Goal: Task Accomplishment & Management: Manage account settings

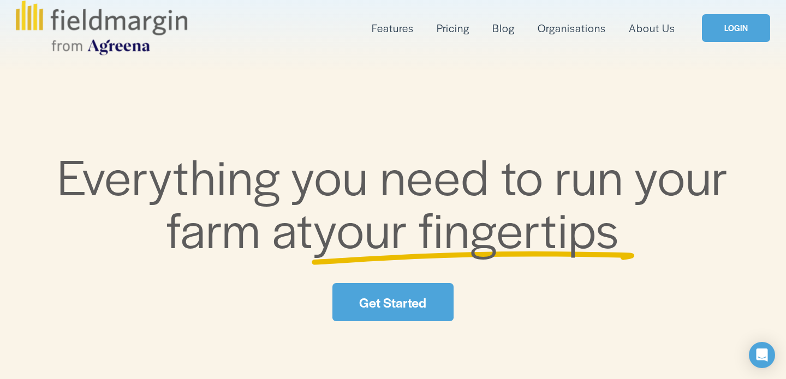
scroll to position [60, 0]
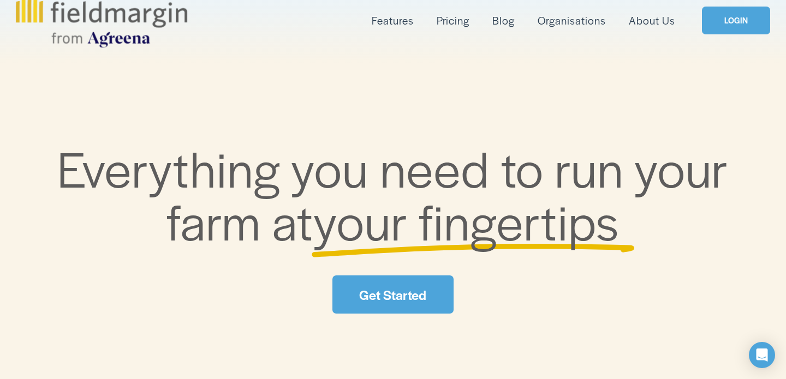
click at [430, 291] on link "Get Started" at bounding box center [392, 295] width 121 height 38
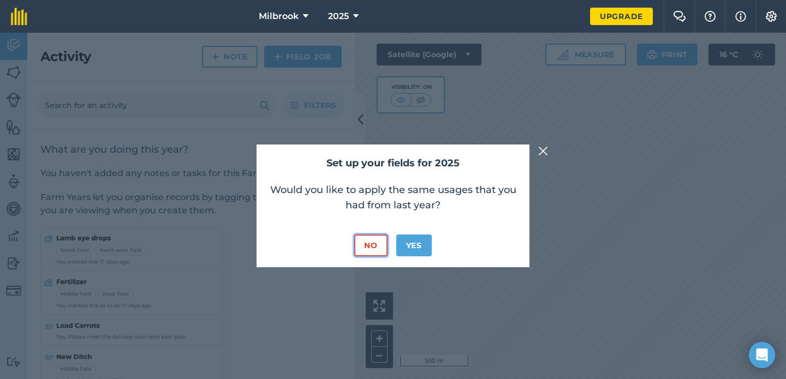
click at [373, 243] on button "No" at bounding box center [370, 246] width 33 height 22
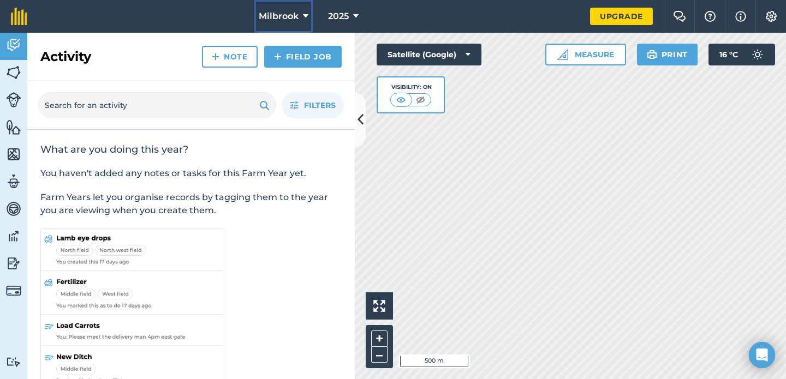
click at [297, 16] on span "Milbrook" at bounding box center [279, 16] width 40 height 13
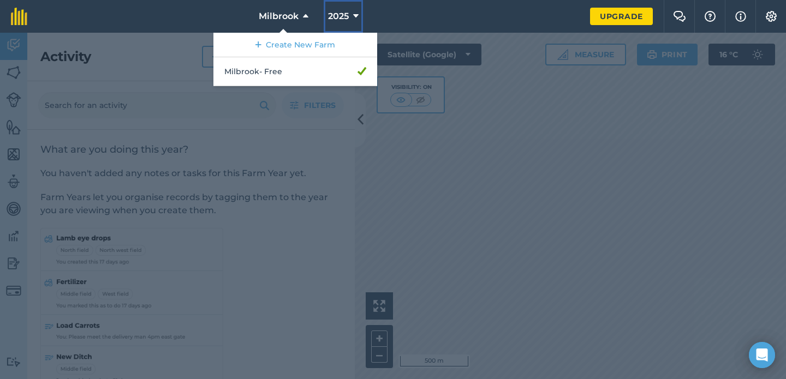
click at [355, 15] on icon at bounding box center [355, 16] width 5 height 13
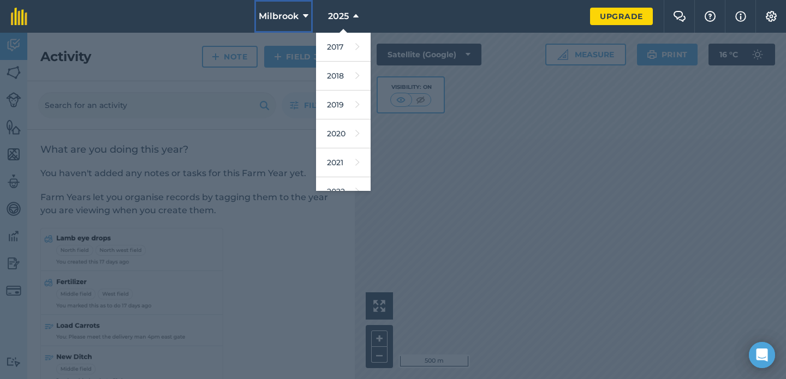
click at [294, 22] on span "Milbrook" at bounding box center [279, 16] width 40 height 13
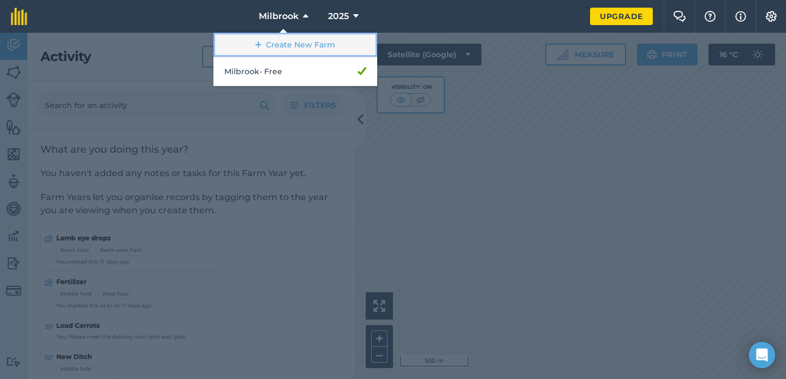
click at [299, 47] on link "Create New Farm" at bounding box center [295, 45] width 164 height 25
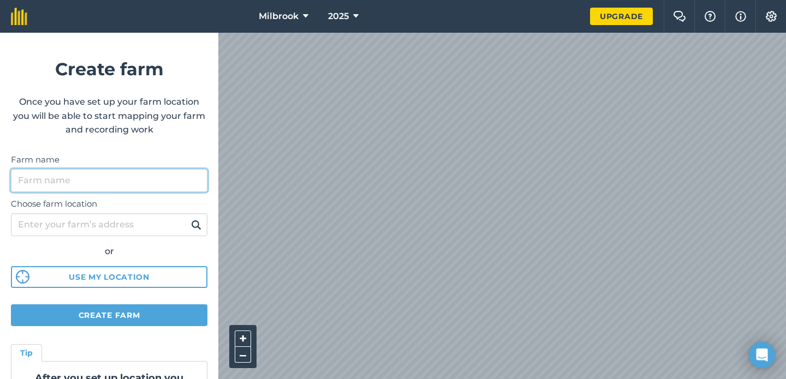
click at [186, 186] on input "Farm name" at bounding box center [109, 180] width 197 height 23
type input "Cam"
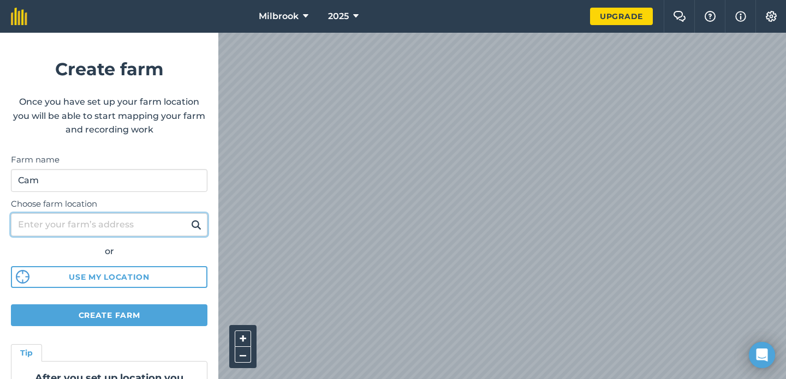
click at [153, 227] on input "Choose farm location" at bounding box center [109, 224] width 197 height 23
type input "315 mountain creek road"
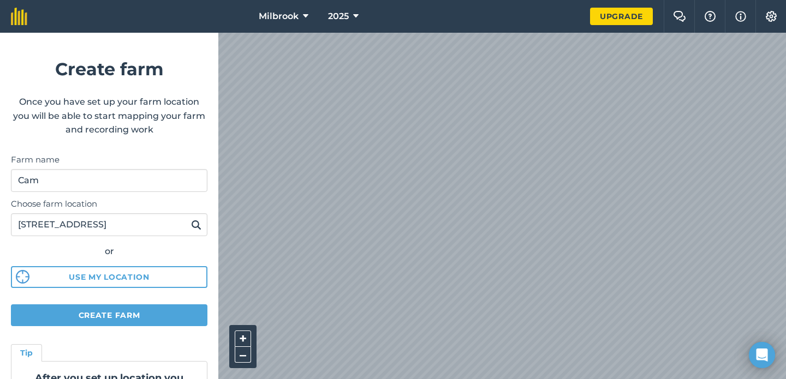
click at [197, 230] on img at bounding box center [196, 224] width 10 height 13
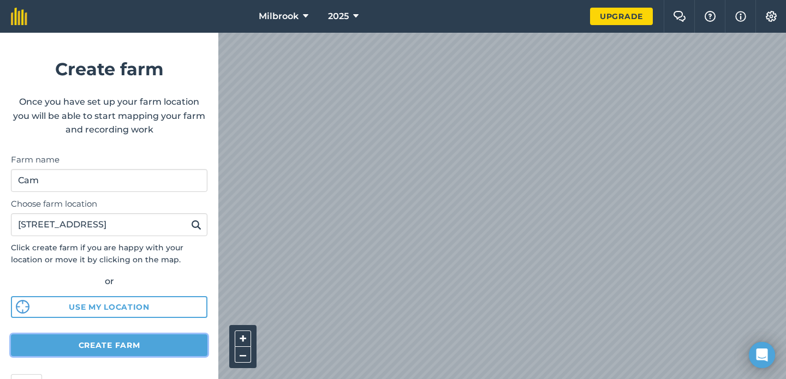
click at [158, 349] on button "Create farm" at bounding box center [109, 346] width 197 height 22
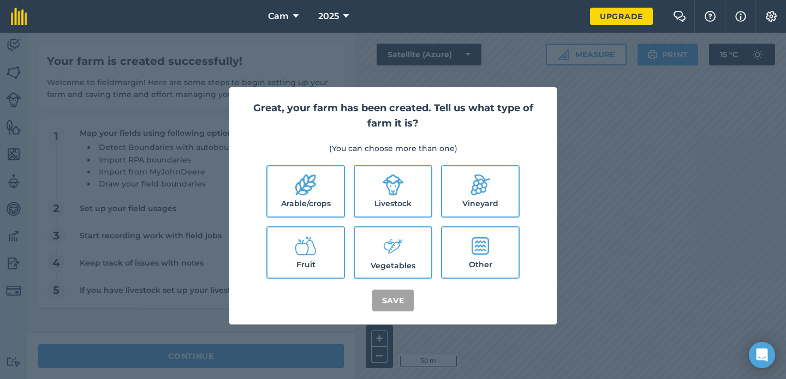
click at [409, 198] on label "Livestock" at bounding box center [393, 191] width 76 height 50
checkbox input "true"
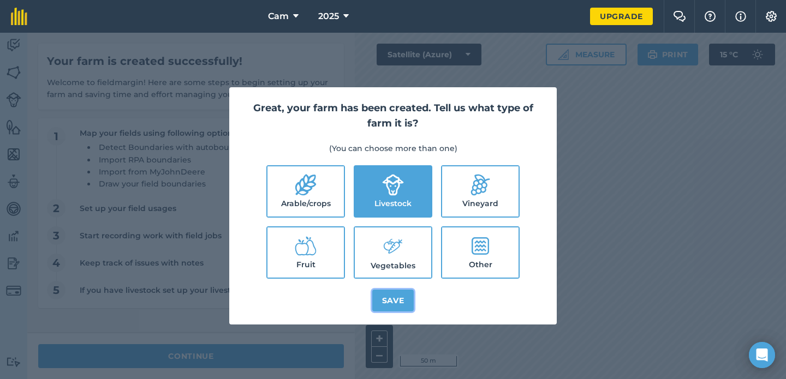
click at [396, 302] on button "Save" at bounding box center [393, 301] width 42 height 22
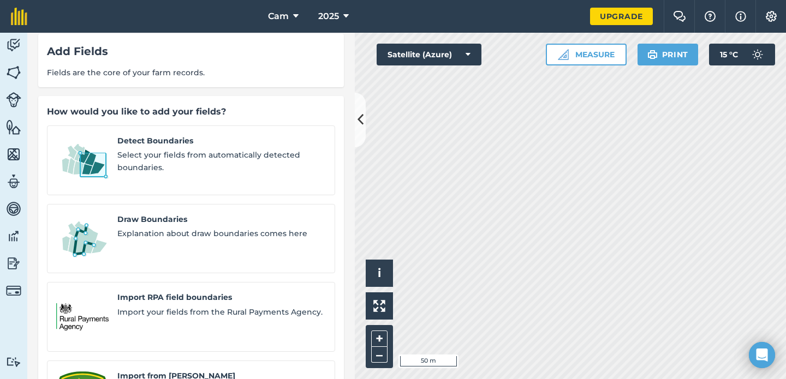
scroll to position [9, 0]
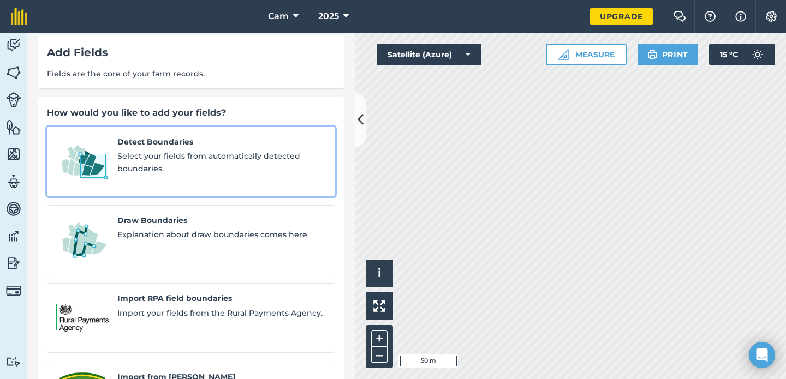
click at [241, 167] on span "Select your fields from automatically detected boundaries." at bounding box center [221, 162] width 209 height 25
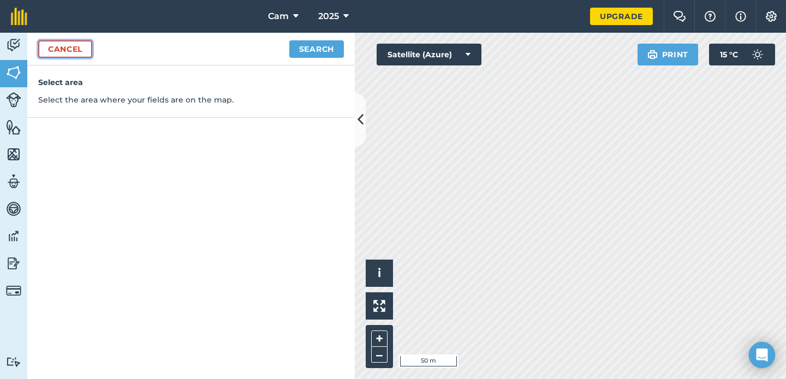
click at [71, 49] on link "Cancel" at bounding box center [65, 48] width 54 height 17
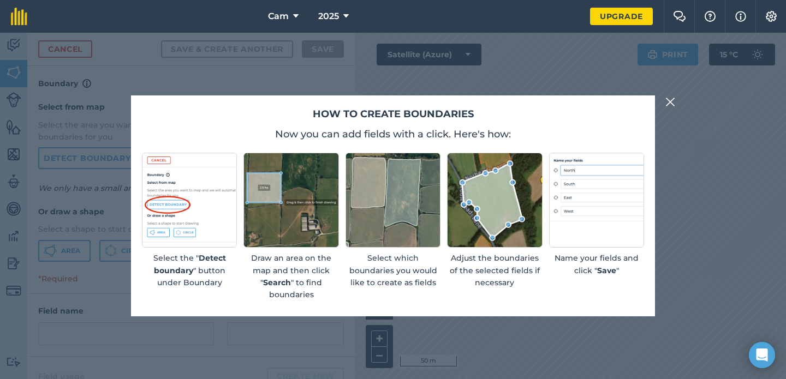
click at [668, 102] on img at bounding box center [670, 102] width 10 height 13
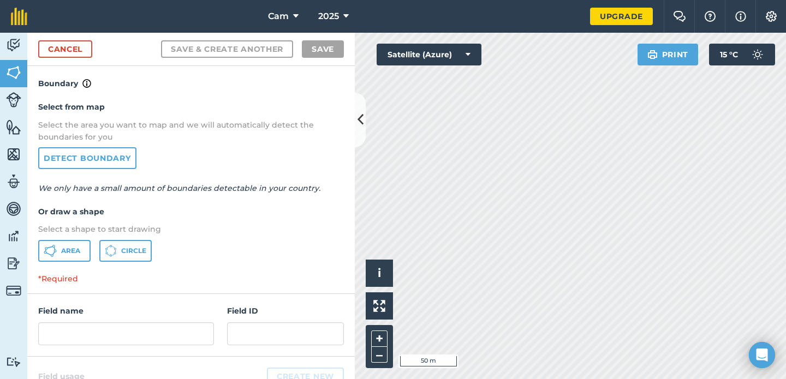
click at [96, 111] on h4 "Select from map" at bounding box center [191, 107] width 306 height 12
click at [75, 49] on link "Cancel" at bounding box center [65, 48] width 54 height 17
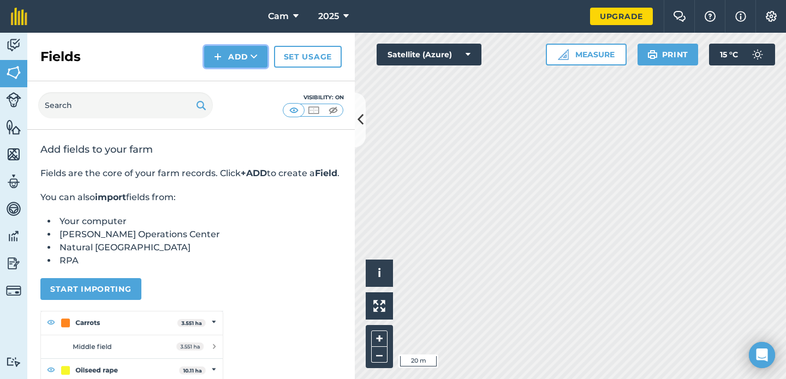
click at [234, 61] on button "Add" at bounding box center [235, 57] width 63 height 22
click at [242, 80] on link "Draw" at bounding box center [236, 81] width 60 height 24
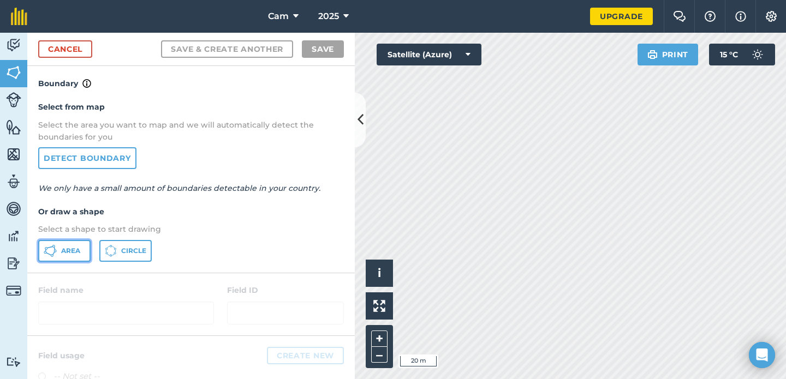
click at [70, 254] on span "Area" at bounding box center [70, 251] width 19 height 9
click at [468, 53] on icon at bounding box center [468, 54] width 5 height 11
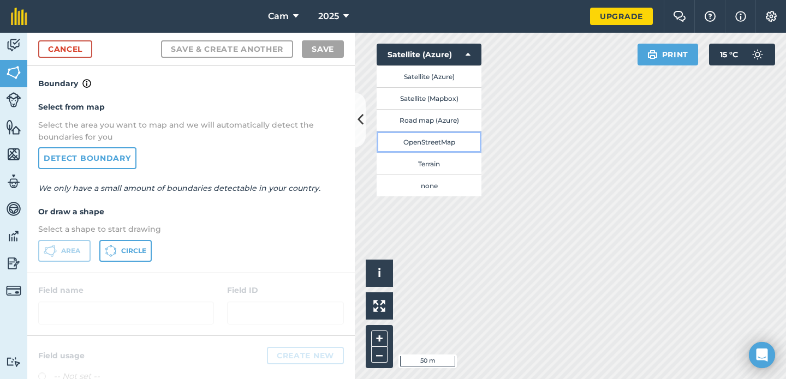
click at [455, 144] on button "OpenStreetMap" at bounding box center [429, 142] width 105 height 22
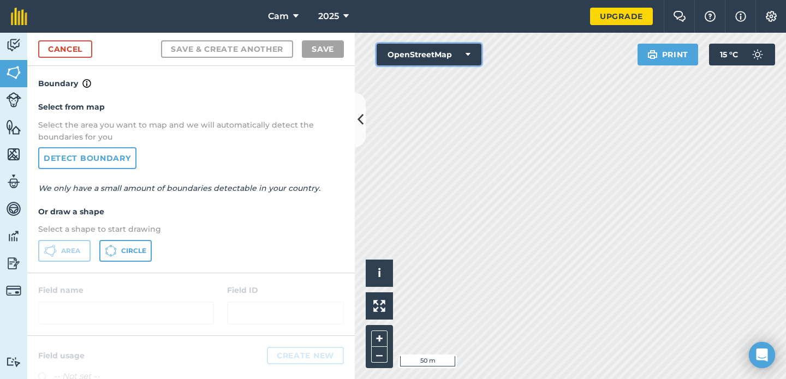
click at [451, 57] on button "OpenStreetMap" at bounding box center [429, 55] width 105 height 22
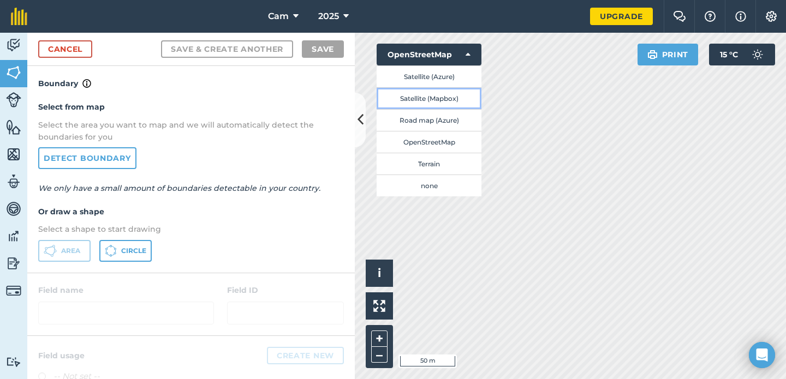
click at [452, 100] on button "Satellite (Mapbox)" at bounding box center [429, 98] width 105 height 22
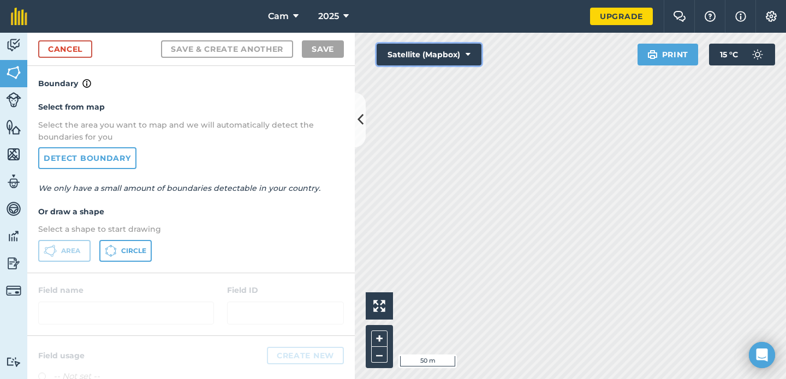
click at [456, 56] on button "Satellite (Mapbox)" at bounding box center [429, 55] width 105 height 22
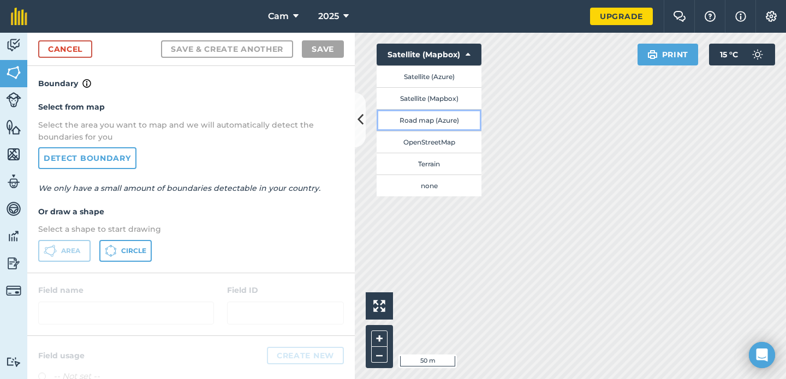
click at [459, 126] on button "Road map (Azure)" at bounding box center [429, 120] width 105 height 22
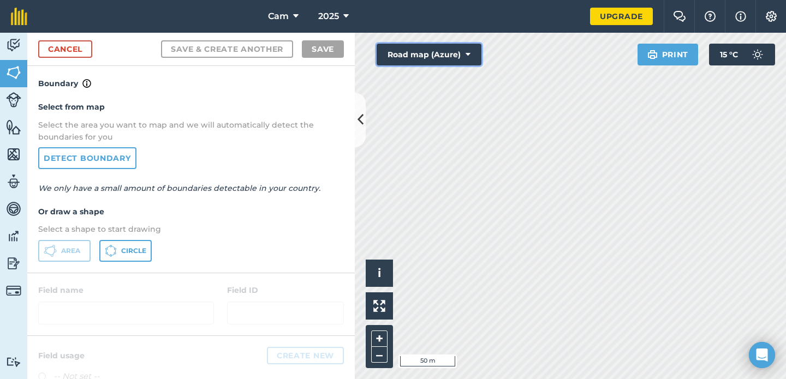
click at [467, 58] on icon at bounding box center [468, 54] width 5 height 11
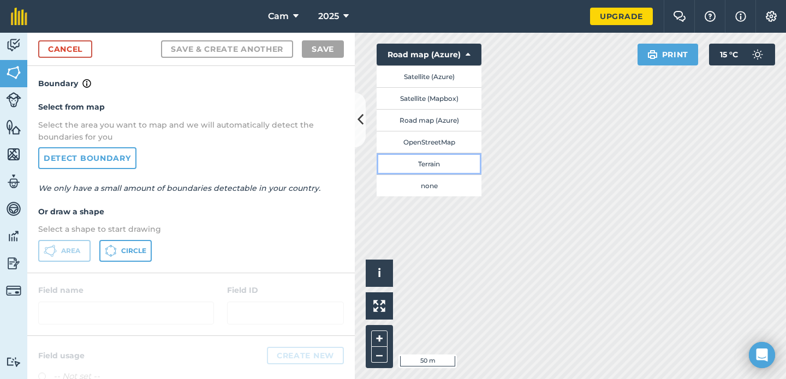
click at [451, 166] on button "Terrain" at bounding box center [429, 164] width 105 height 22
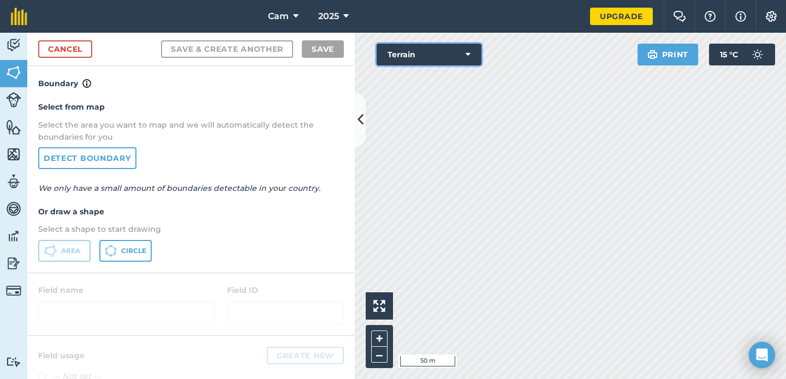
click at [468, 57] on icon at bounding box center [468, 54] width 5 height 11
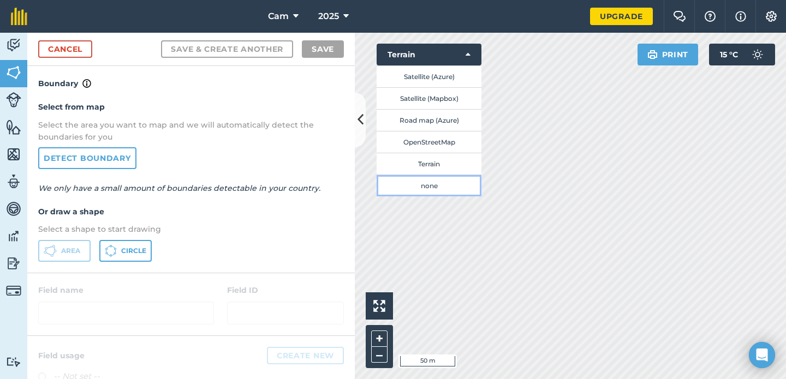
click at [450, 182] on button "none" at bounding box center [429, 186] width 105 height 22
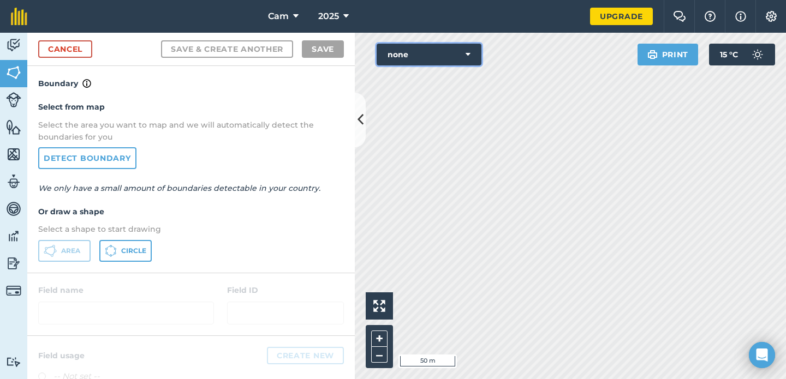
click at [463, 54] on button "none" at bounding box center [429, 55] width 105 height 22
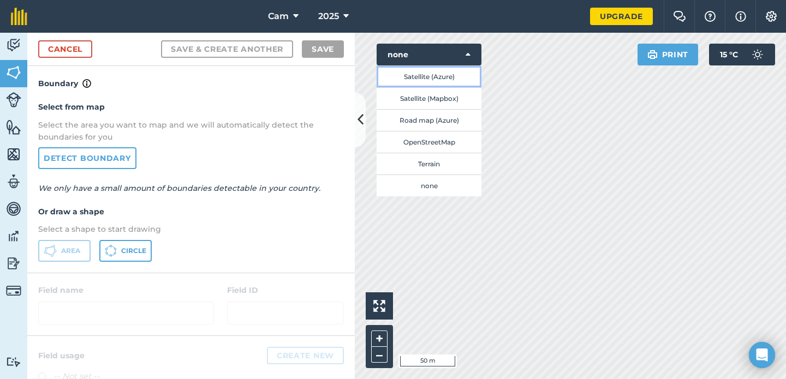
click at [456, 72] on button "Satellite (Azure)" at bounding box center [429, 77] width 105 height 22
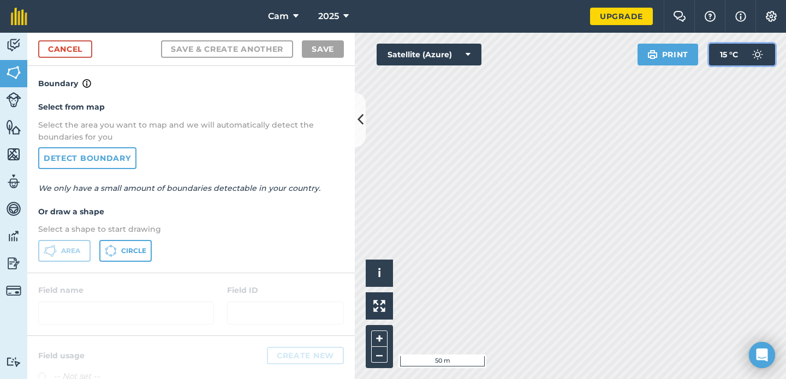
click at [744, 55] on button "15 ° C" at bounding box center [742, 55] width 66 height 22
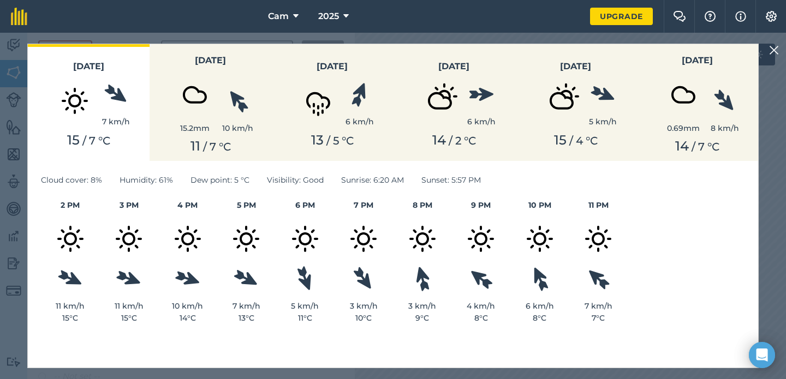
click at [776, 51] on img at bounding box center [774, 50] width 10 height 13
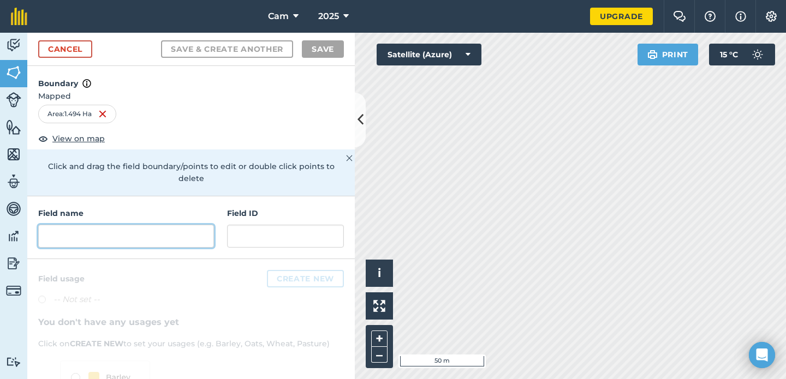
click at [122, 225] on input "text" at bounding box center [126, 236] width 176 height 23
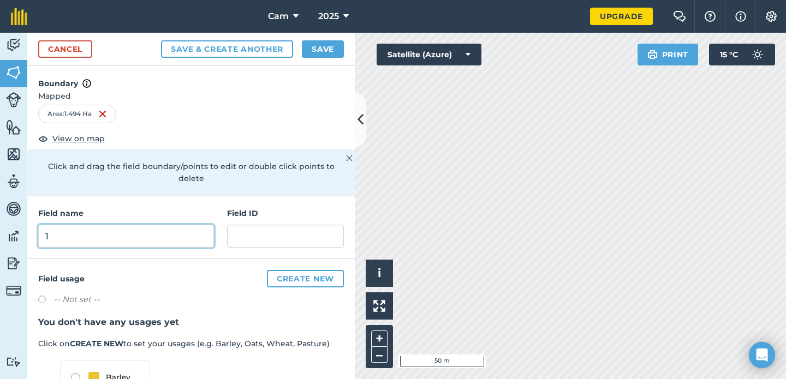
type input "1"
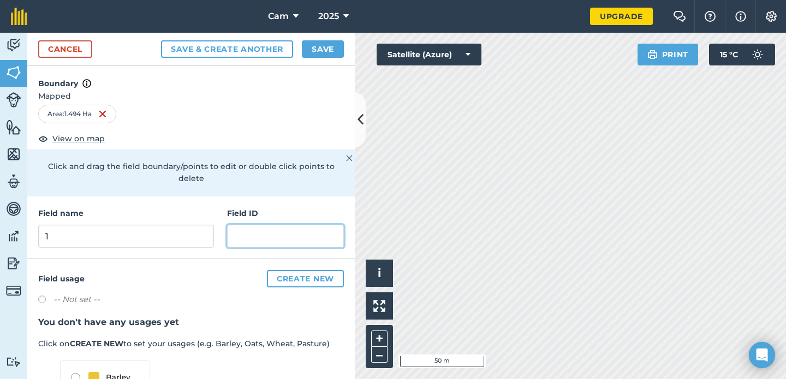
click at [270, 228] on input "text" at bounding box center [285, 236] width 117 height 23
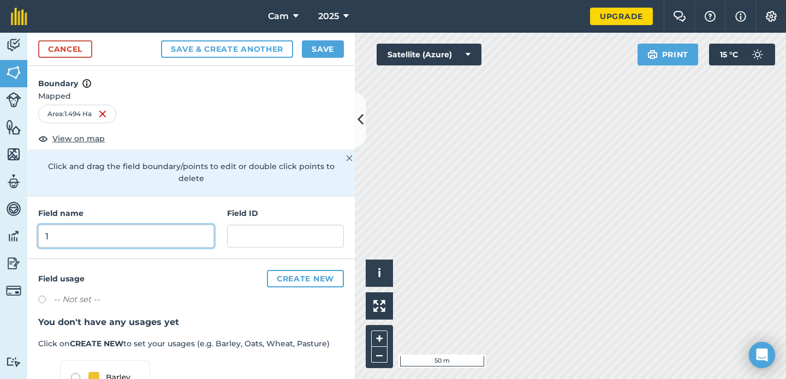
click at [118, 233] on input "1" at bounding box center [126, 236] width 176 height 23
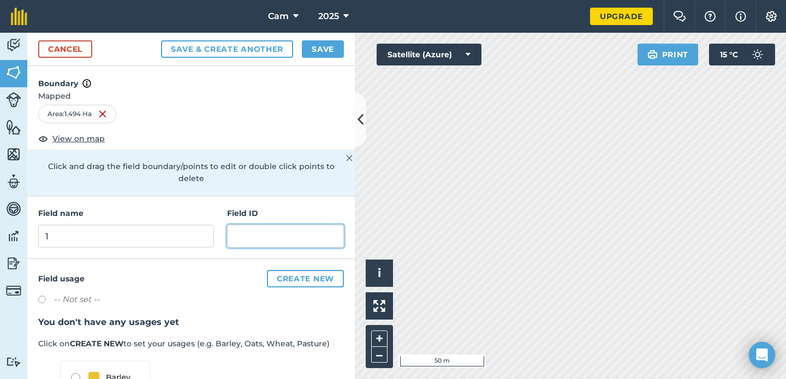
click at [248, 225] on input "text" at bounding box center [285, 236] width 117 height 23
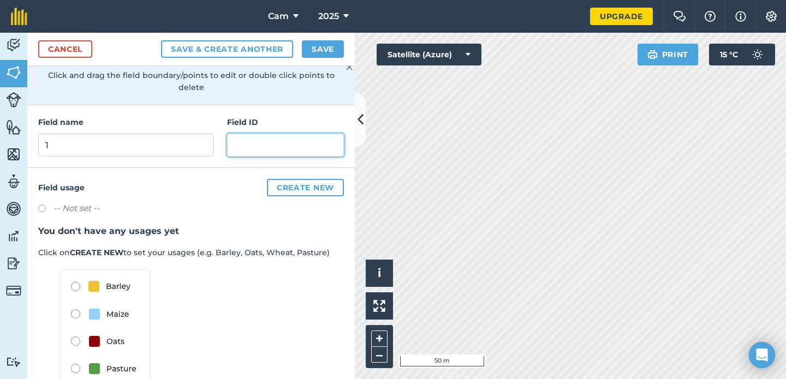
scroll to position [104, 0]
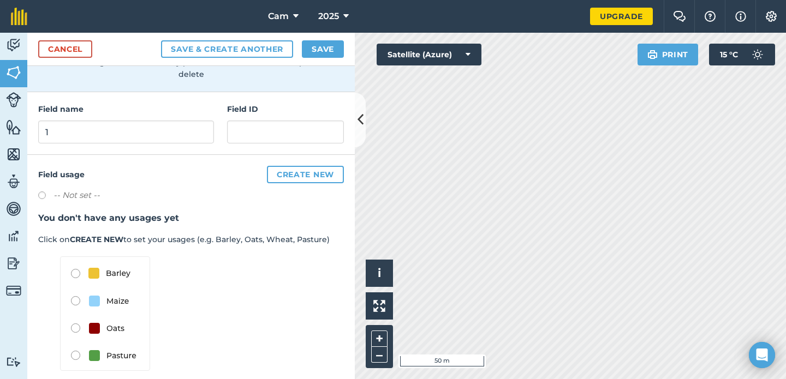
click at [78, 346] on img at bounding box center [105, 314] width 90 height 115
click at [76, 344] on img at bounding box center [105, 314] width 90 height 115
click at [319, 166] on button "Create new" at bounding box center [305, 174] width 77 height 17
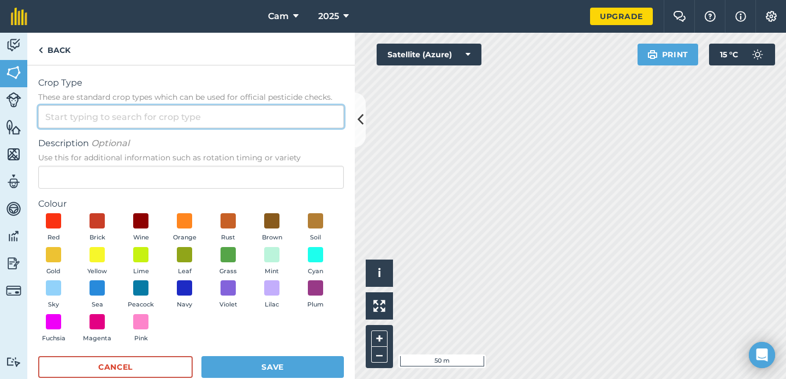
click at [174, 114] on input "Crop Type These are standard crop types which can be used for official pesticid…" at bounding box center [191, 116] width 306 height 23
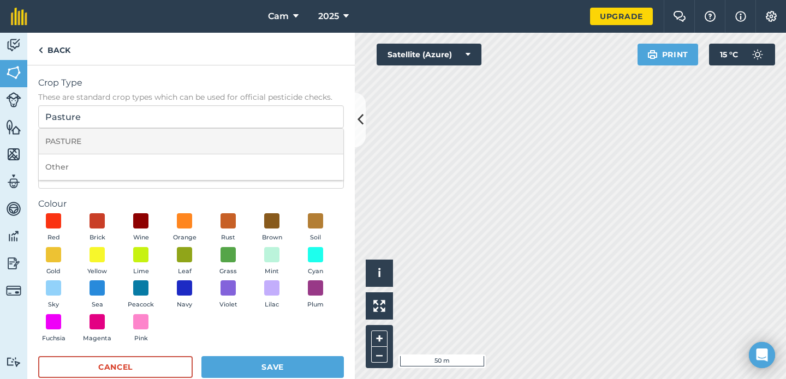
click at [88, 142] on li "PASTURE" at bounding box center [191, 142] width 305 height 26
type input "PASTURE"
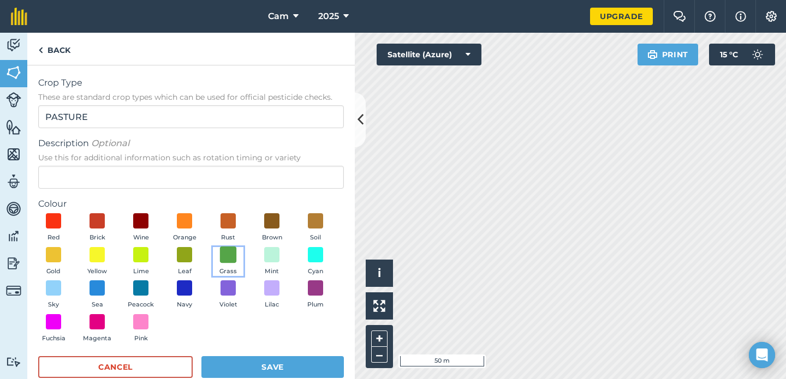
click at [230, 258] on span at bounding box center [228, 254] width 17 height 17
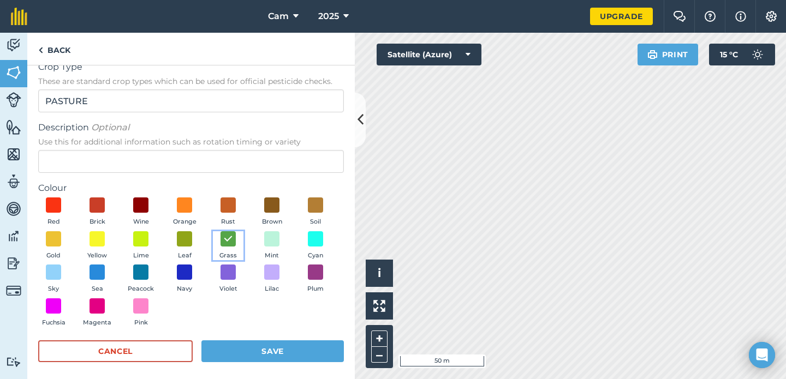
scroll to position [21, 0]
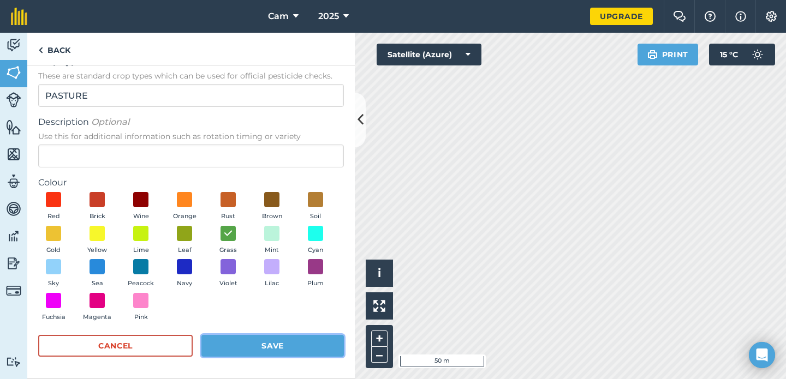
click at [267, 347] on button "Save" at bounding box center [272, 346] width 142 height 22
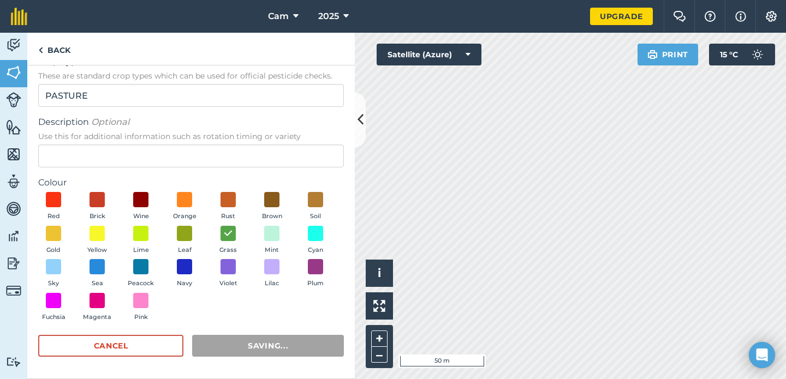
scroll to position [0, 0]
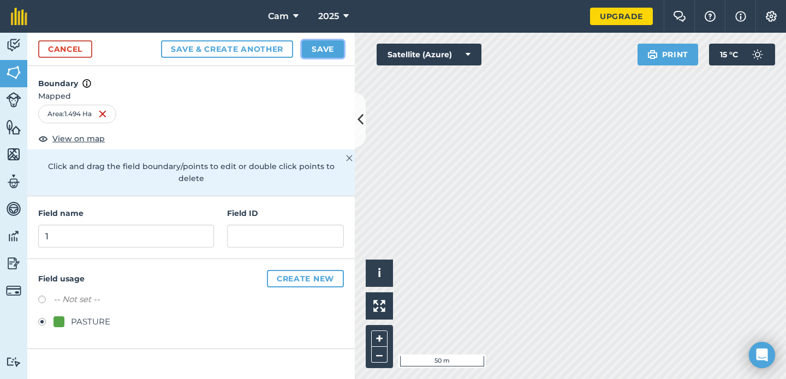
click at [325, 50] on button "Save" at bounding box center [323, 48] width 42 height 17
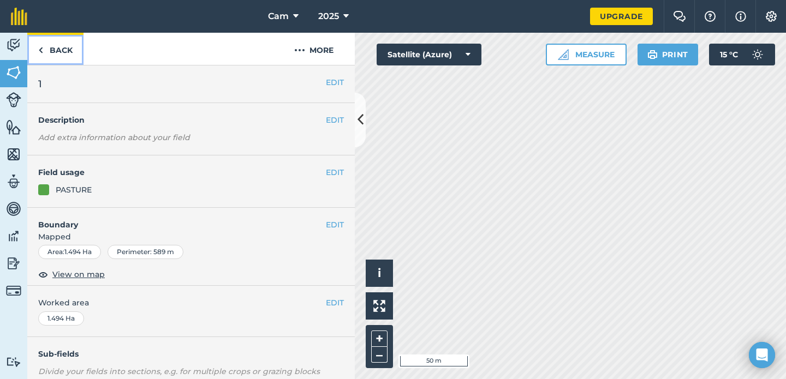
click at [51, 47] on link "Back" at bounding box center [55, 49] width 56 height 32
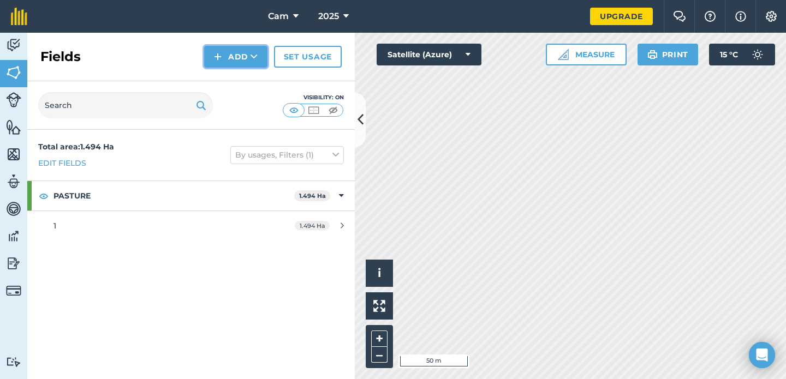
click at [247, 60] on button "Add" at bounding box center [235, 57] width 63 height 22
click at [243, 84] on link "Draw" at bounding box center [236, 81] width 60 height 24
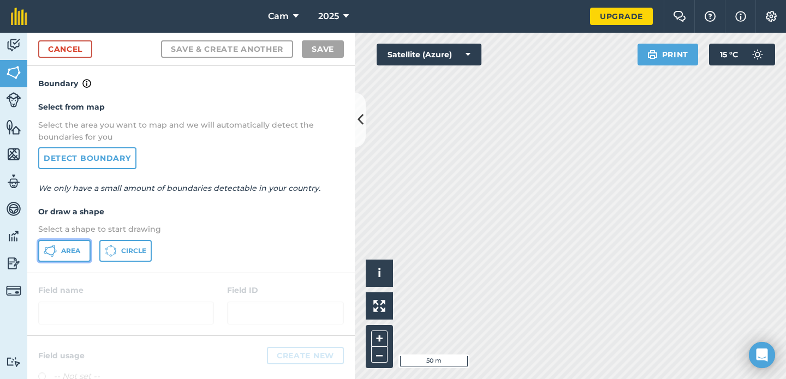
click at [69, 252] on span "Area" at bounding box center [70, 251] width 19 height 9
click at [378, 311] on img at bounding box center [379, 306] width 12 height 12
click at [375, 308] on img at bounding box center [379, 306] width 12 height 12
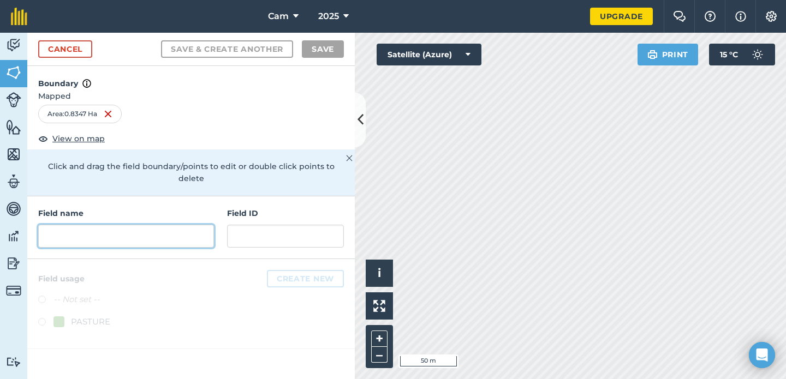
click at [150, 226] on input "text" at bounding box center [126, 236] width 176 height 23
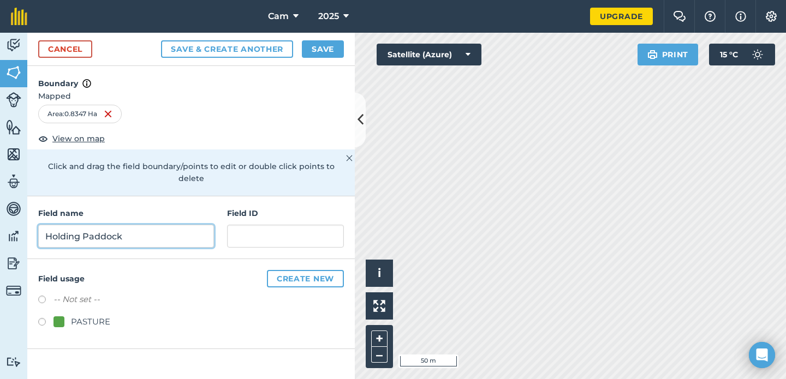
type input "Holding Paddock"
click at [44, 318] on label at bounding box center [45, 323] width 15 height 11
radio input "true"
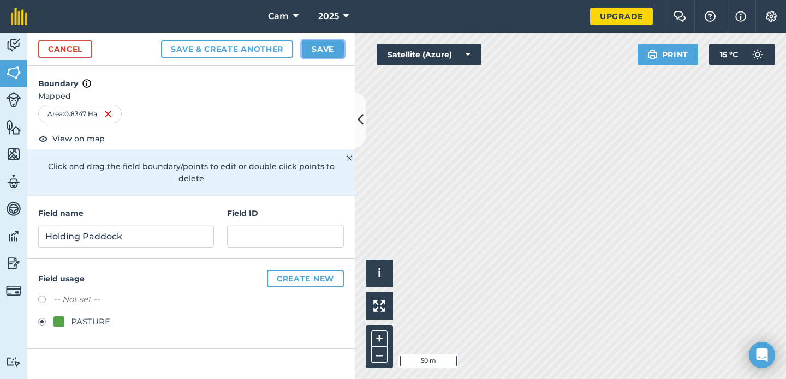
click at [322, 45] on button "Save" at bounding box center [323, 48] width 42 height 17
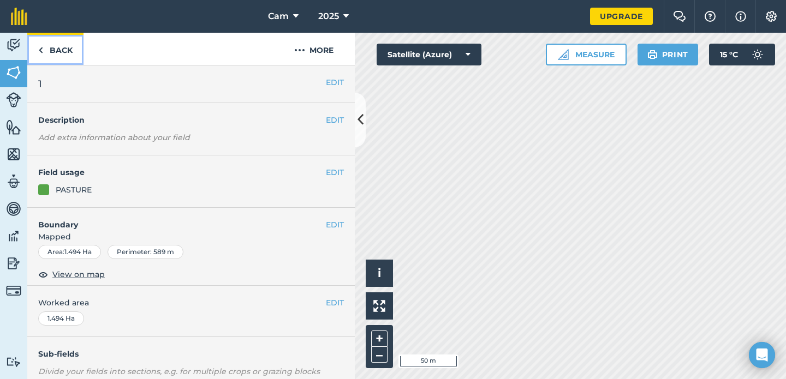
click at [58, 50] on link "Back" at bounding box center [55, 49] width 56 height 32
click at [63, 48] on link "Back" at bounding box center [55, 49] width 56 height 32
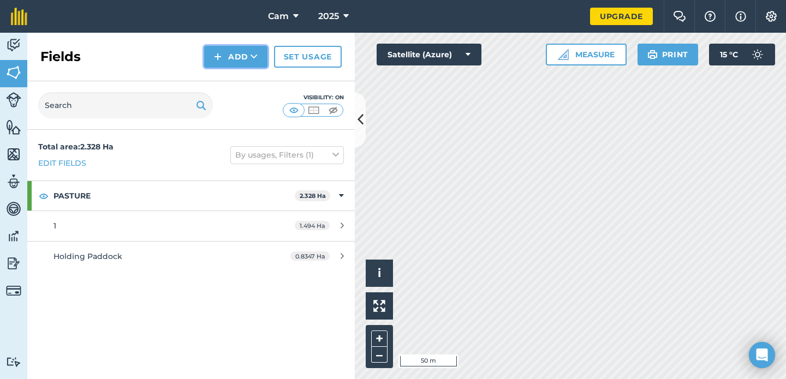
click at [223, 61] on button "Add" at bounding box center [235, 57] width 63 height 22
click at [244, 79] on link "Draw" at bounding box center [236, 81] width 60 height 24
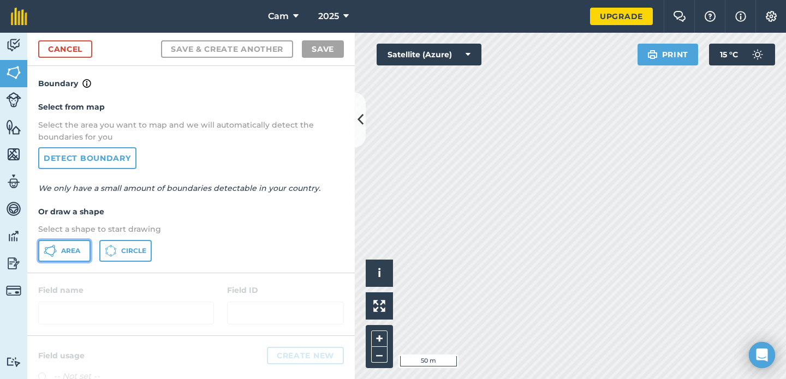
click at [68, 254] on span "Area" at bounding box center [70, 251] width 19 height 9
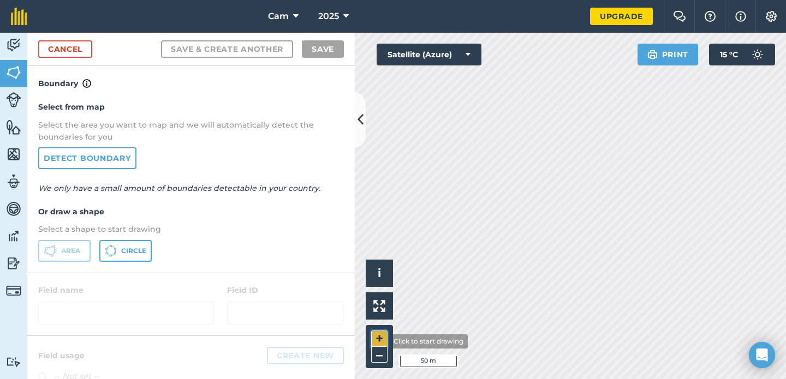
click at [380, 342] on button "+" at bounding box center [379, 339] width 16 height 16
click at [380, 304] on img at bounding box center [379, 306] width 12 height 12
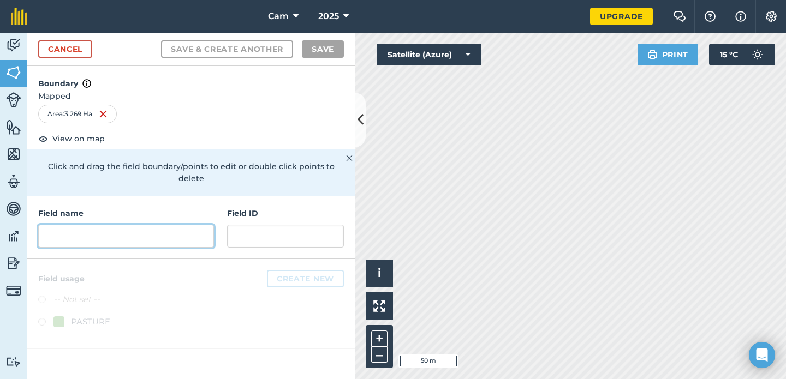
click at [151, 225] on input "text" at bounding box center [126, 236] width 176 height 23
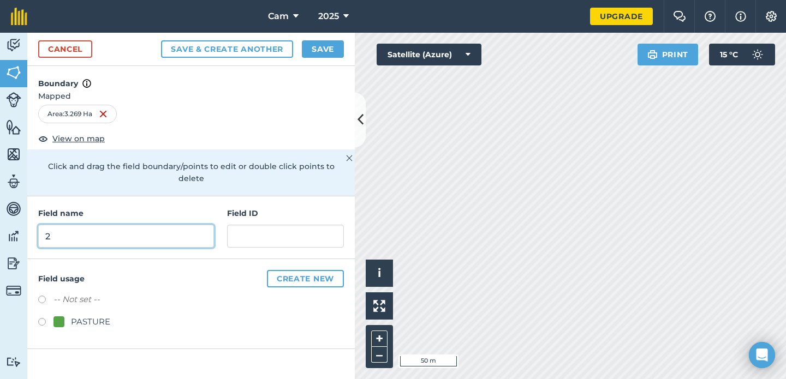
type input "2"
click at [43, 318] on label at bounding box center [45, 323] width 15 height 11
radio input "true"
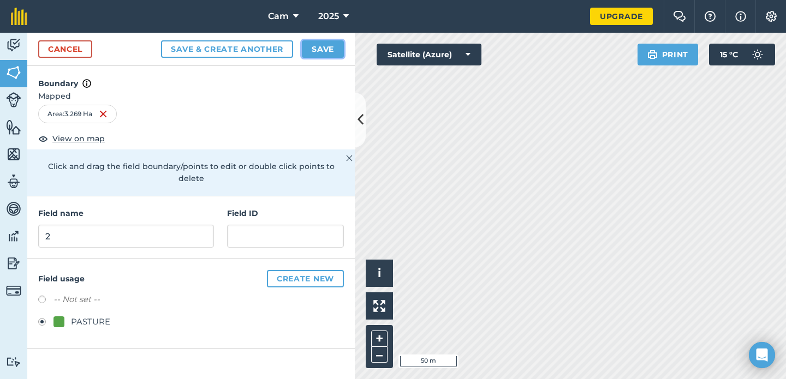
click at [324, 50] on button "Save" at bounding box center [323, 48] width 42 height 17
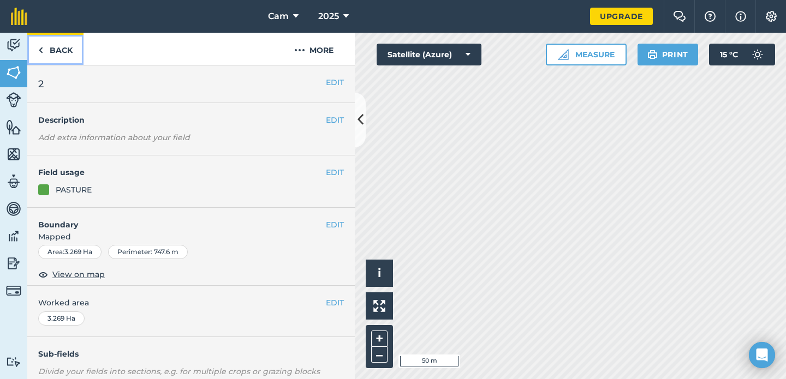
click at [67, 52] on link "Back" at bounding box center [55, 49] width 56 height 32
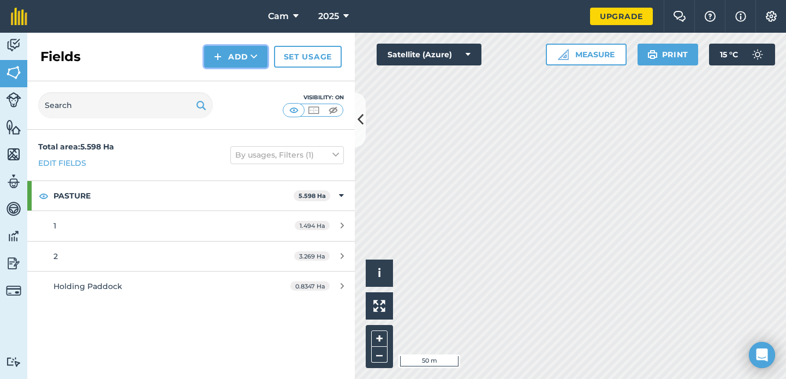
click at [246, 60] on button "Add" at bounding box center [235, 57] width 63 height 22
click at [239, 84] on link "Draw" at bounding box center [236, 81] width 60 height 24
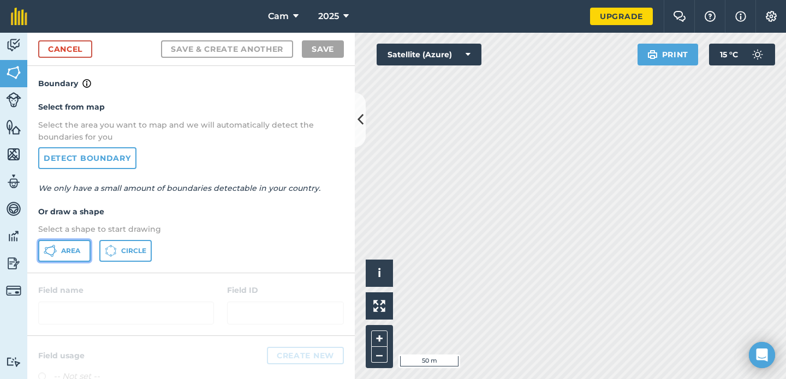
click at [72, 255] on button "Area" at bounding box center [64, 251] width 52 height 22
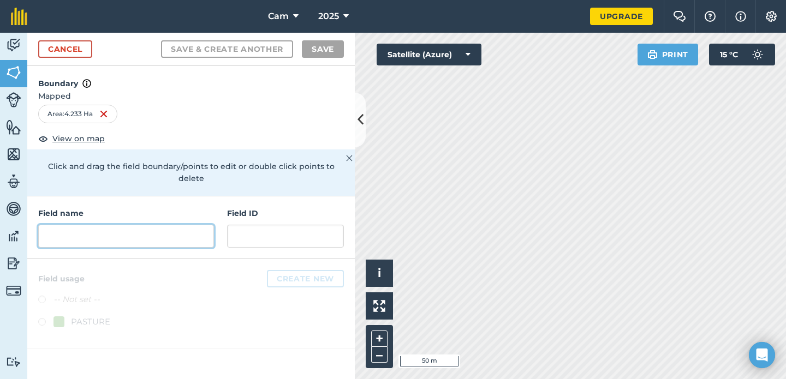
click at [92, 229] on input "text" at bounding box center [126, 236] width 176 height 23
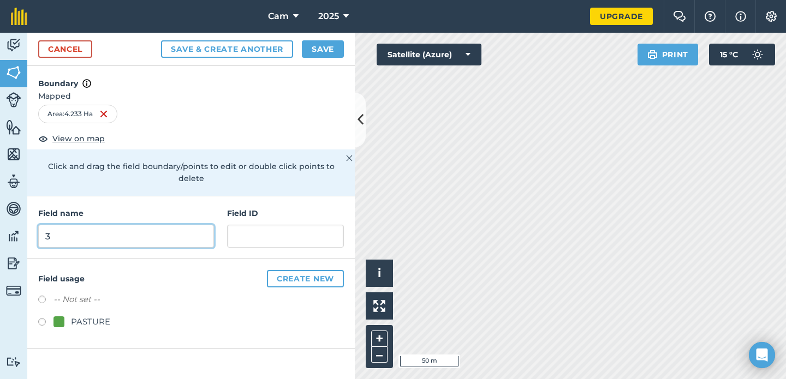
type input "3"
click at [42, 318] on label at bounding box center [45, 323] width 15 height 11
radio input "true"
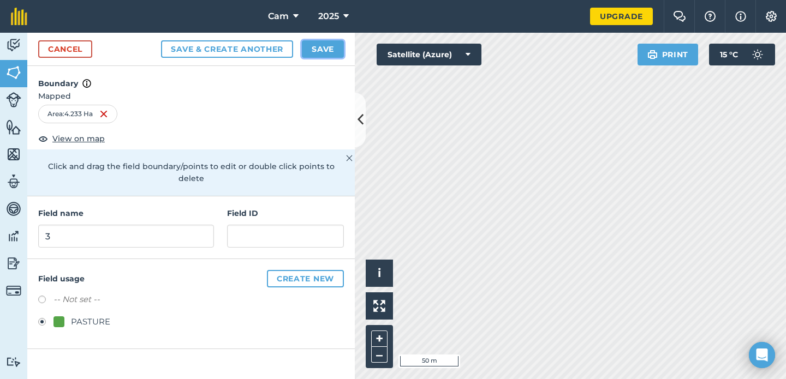
click at [318, 53] on button "Save" at bounding box center [323, 48] width 42 height 17
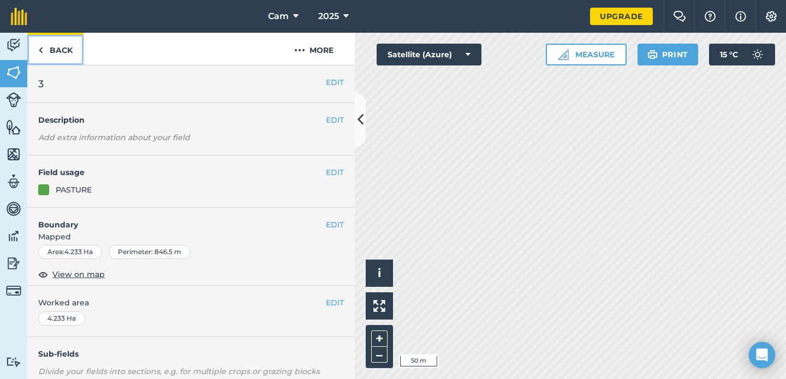
click at [61, 49] on link "Back" at bounding box center [55, 49] width 56 height 32
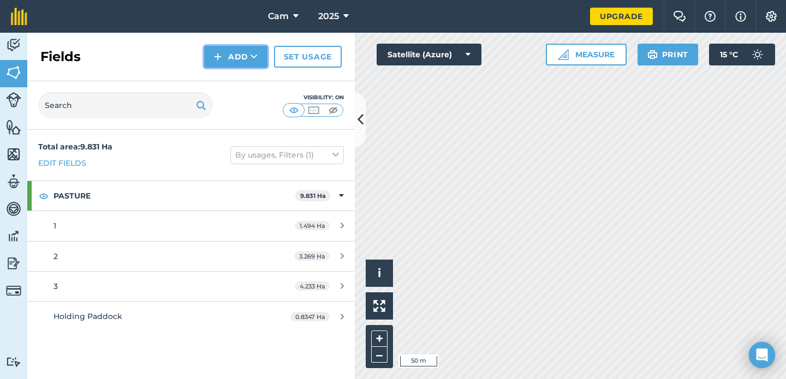
click at [234, 52] on button "Add" at bounding box center [235, 57] width 63 height 22
click at [246, 88] on link "Draw" at bounding box center [236, 81] width 60 height 24
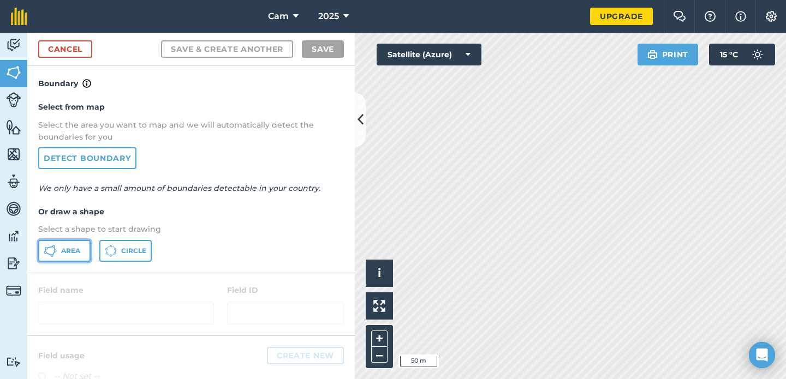
click at [78, 253] on span "Area" at bounding box center [70, 251] width 19 height 9
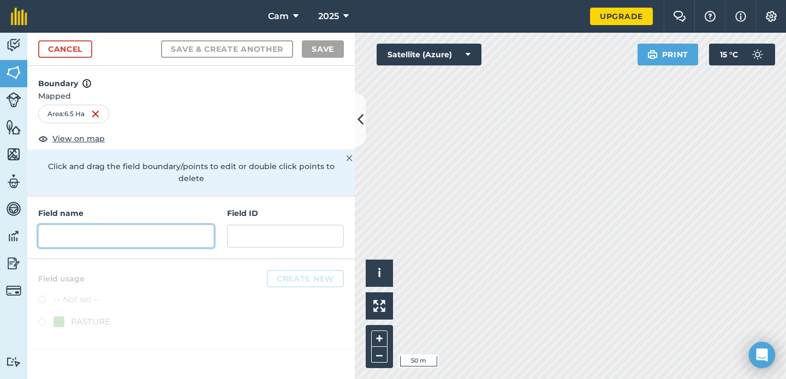
click at [200, 231] on input "text" at bounding box center [126, 236] width 176 height 23
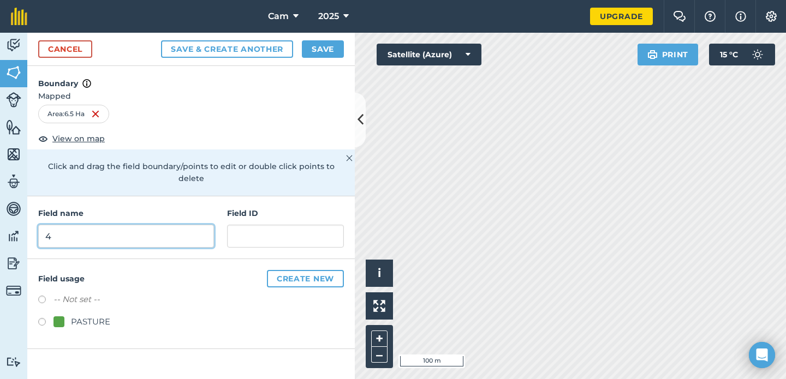
type input "4"
click at [41, 318] on label at bounding box center [45, 323] width 15 height 11
radio input "true"
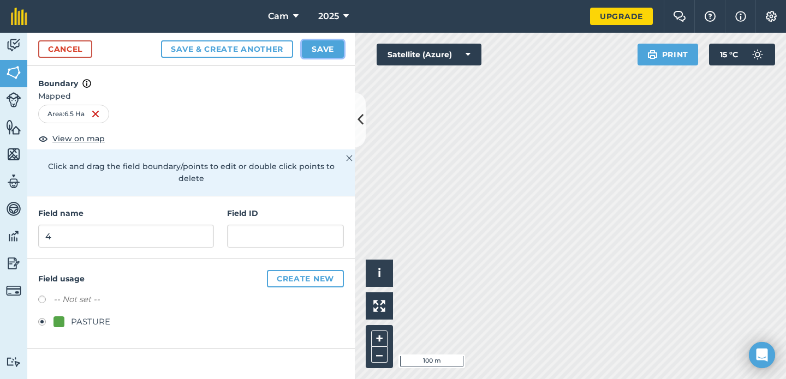
click at [329, 49] on button "Save" at bounding box center [323, 48] width 42 height 17
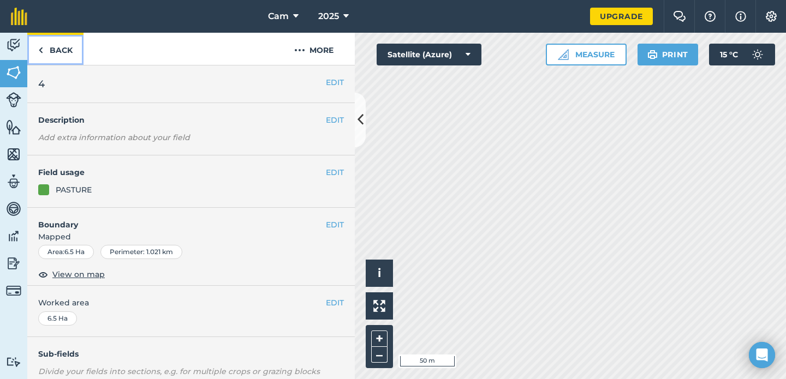
click at [48, 51] on link "Back" at bounding box center [55, 49] width 56 height 32
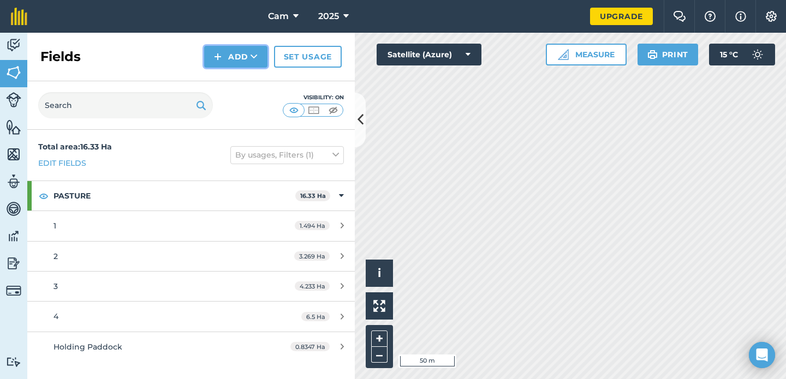
click at [254, 60] on icon at bounding box center [254, 56] width 7 height 11
click at [246, 85] on link "Draw" at bounding box center [236, 81] width 60 height 24
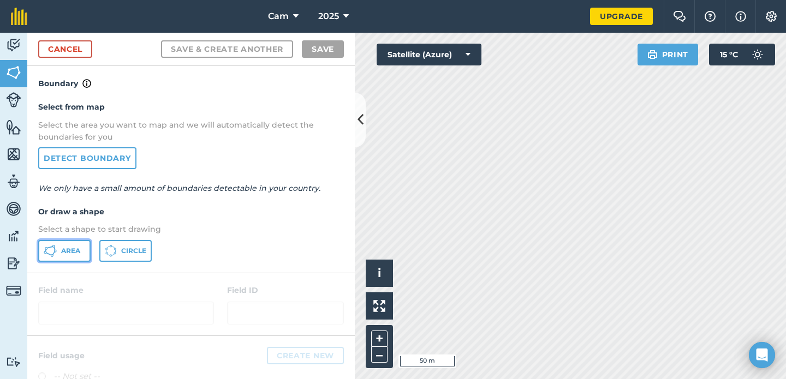
click at [68, 255] on button "Area" at bounding box center [64, 251] width 52 height 22
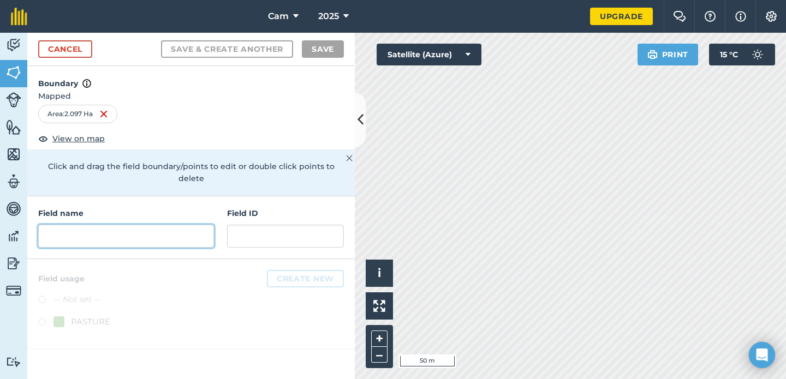
click at [163, 233] on input "text" at bounding box center [126, 236] width 176 height 23
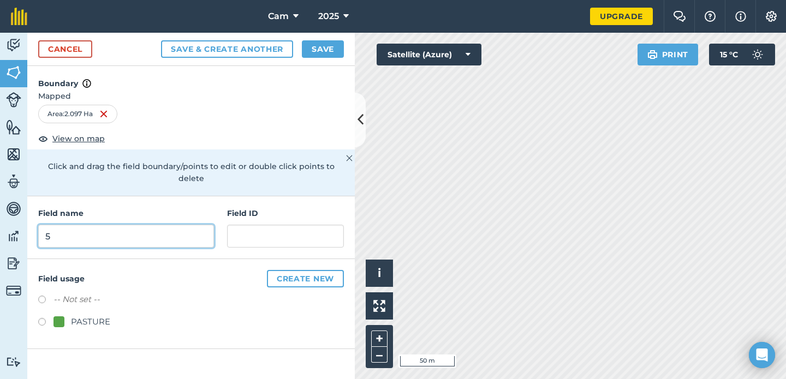
type input "5"
click at [40, 318] on label at bounding box center [45, 323] width 15 height 11
radio input "true"
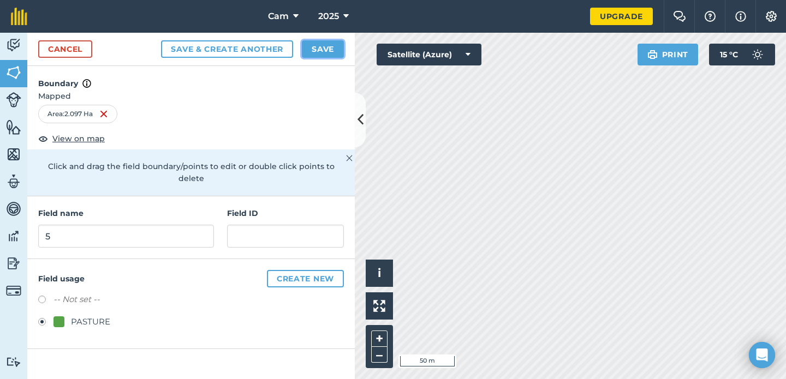
click at [329, 50] on button "Save" at bounding box center [323, 48] width 42 height 17
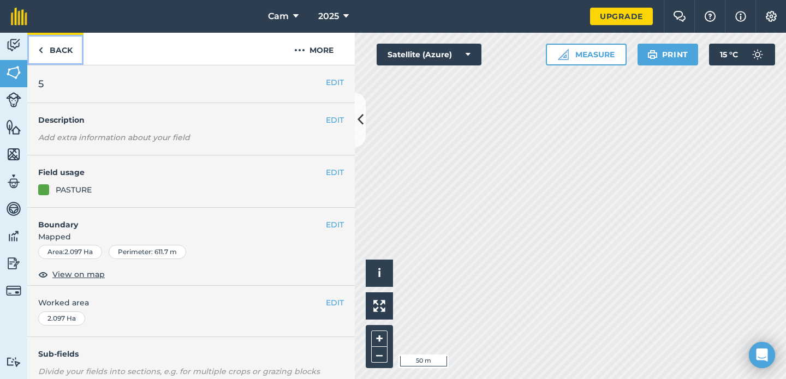
click at [56, 53] on link "Back" at bounding box center [55, 49] width 56 height 32
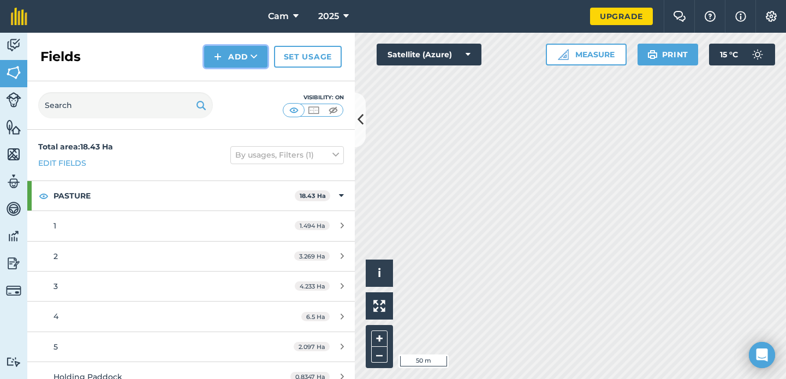
click at [238, 59] on button "Add" at bounding box center [235, 57] width 63 height 22
click at [239, 80] on link "Draw" at bounding box center [236, 81] width 60 height 24
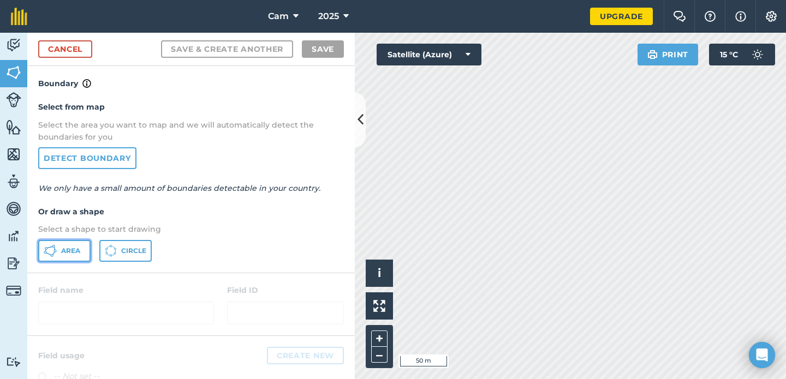
click at [70, 254] on span "Area" at bounding box center [70, 251] width 19 height 9
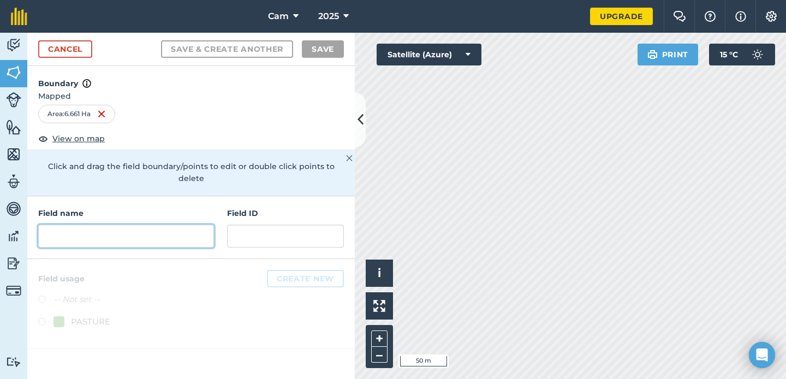
click at [143, 229] on input "text" at bounding box center [126, 236] width 176 height 23
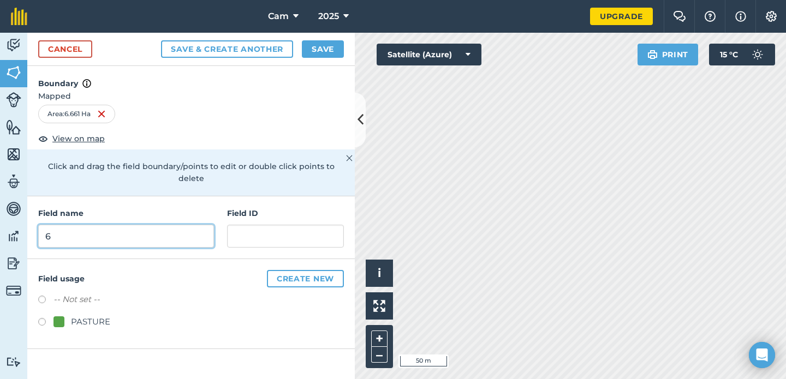
type input "6"
click at [40, 318] on label at bounding box center [45, 323] width 15 height 11
radio input "true"
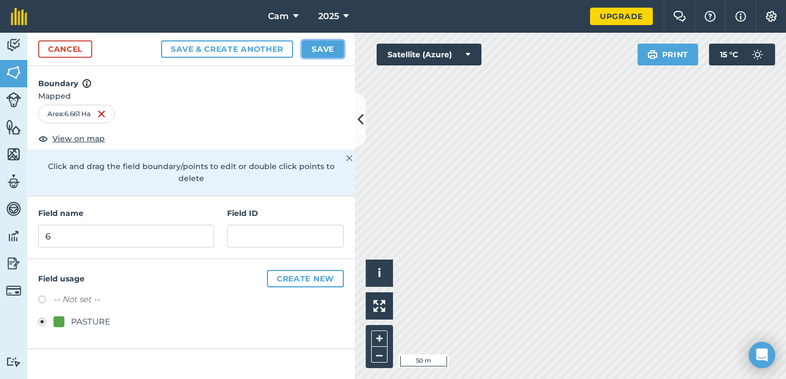
click at [328, 51] on button "Save" at bounding box center [323, 48] width 42 height 17
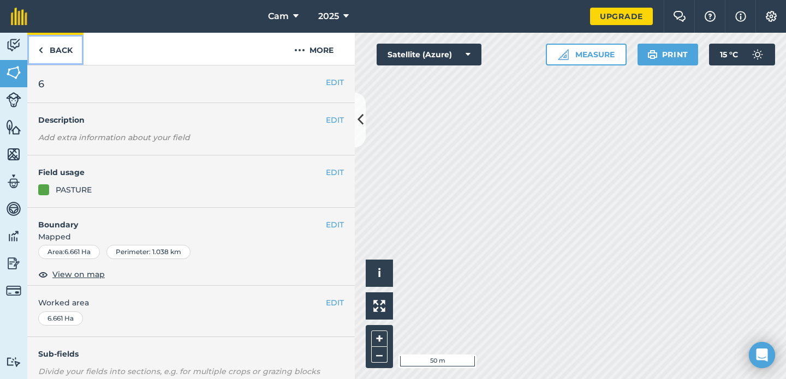
click at [53, 55] on link "Back" at bounding box center [55, 49] width 56 height 32
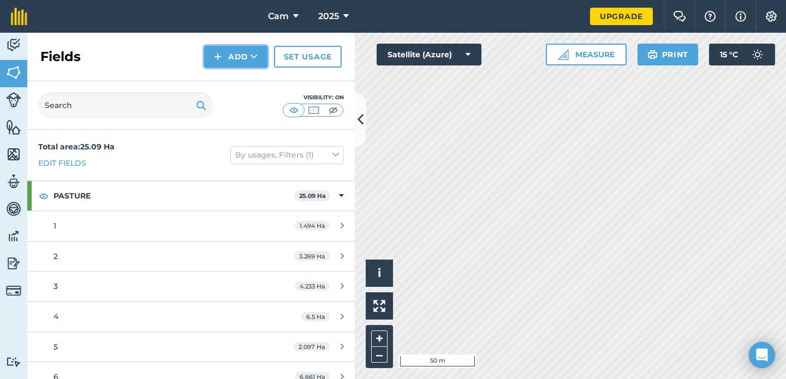
click at [237, 63] on button "Add" at bounding box center [235, 57] width 63 height 22
click at [247, 81] on link "Draw" at bounding box center [236, 81] width 60 height 24
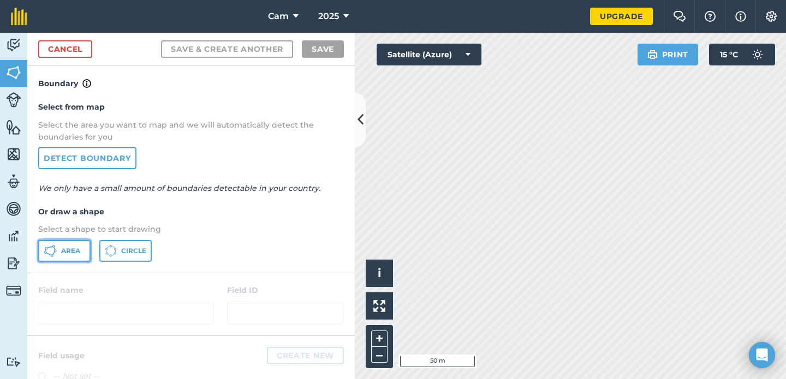
click at [71, 252] on span "Area" at bounding box center [70, 251] width 19 height 9
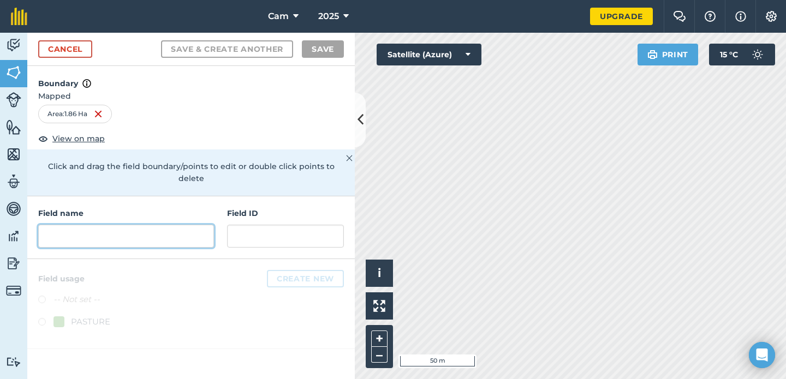
click at [153, 233] on input "text" at bounding box center [126, 236] width 176 height 23
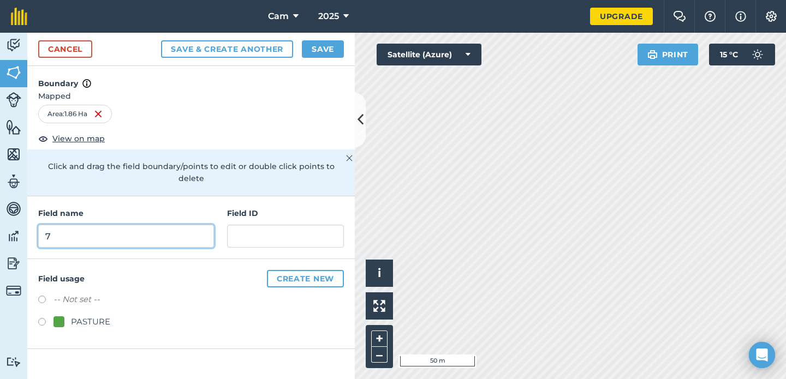
type input "7"
click at [41, 318] on label at bounding box center [45, 323] width 15 height 11
radio input "true"
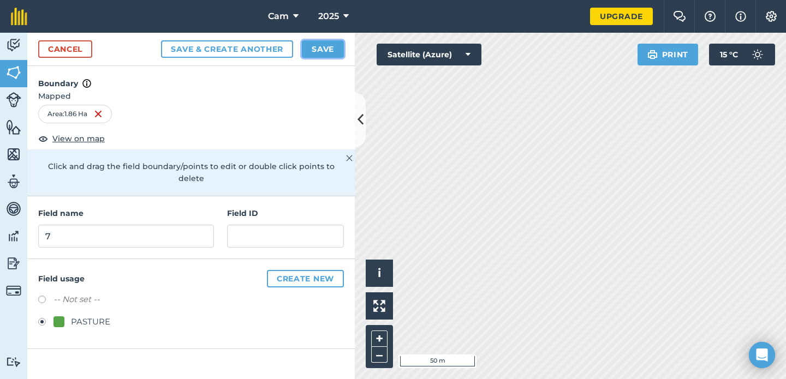
click at [323, 49] on button "Save" at bounding box center [323, 48] width 42 height 17
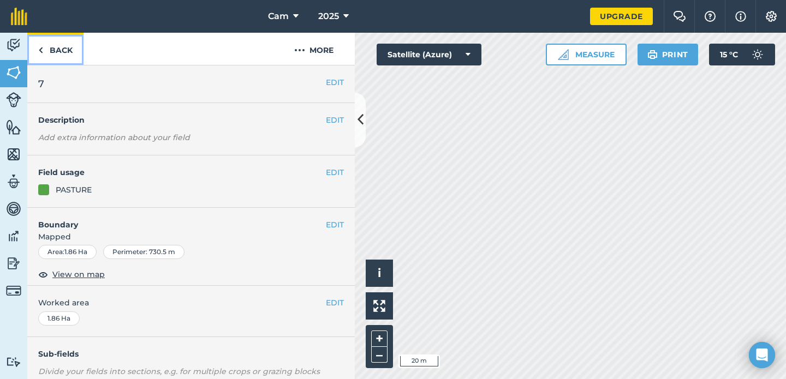
click at [58, 56] on link "Back" at bounding box center [55, 49] width 56 height 32
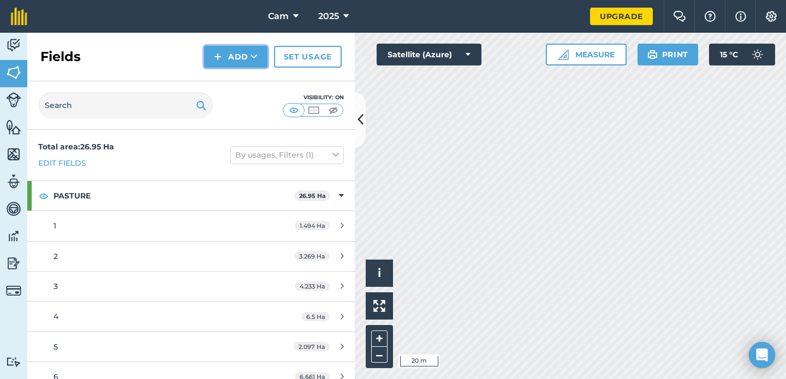
click at [239, 58] on button "Add" at bounding box center [235, 57] width 63 height 22
click at [241, 84] on link "Draw" at bounding box center [236, 81] width 60 height 24
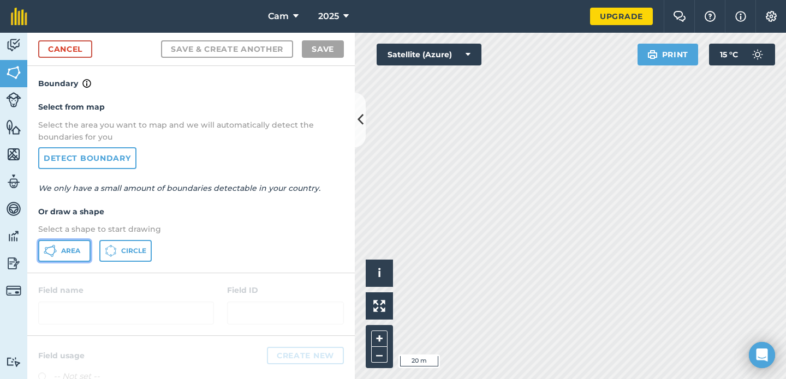
click at [63, 248] on span "Area" at bounding box center [70, 251] width 19 height 9
click at [376, 311] on img at bounding box center [379, 306] width 12 height 12
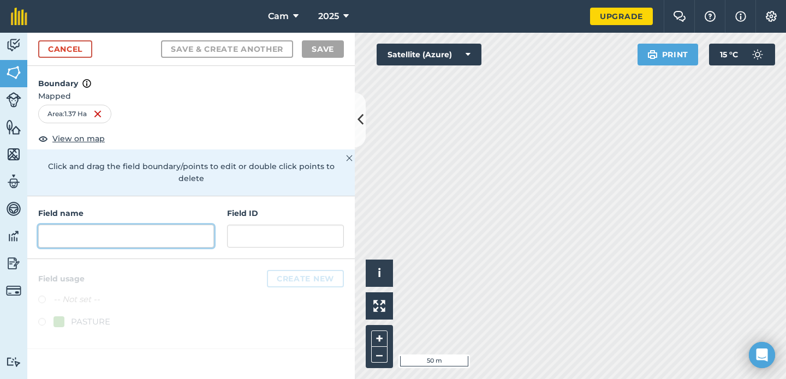
click at [181, 233] on input "text" at bounding box center [126, 236] width 176 height 23
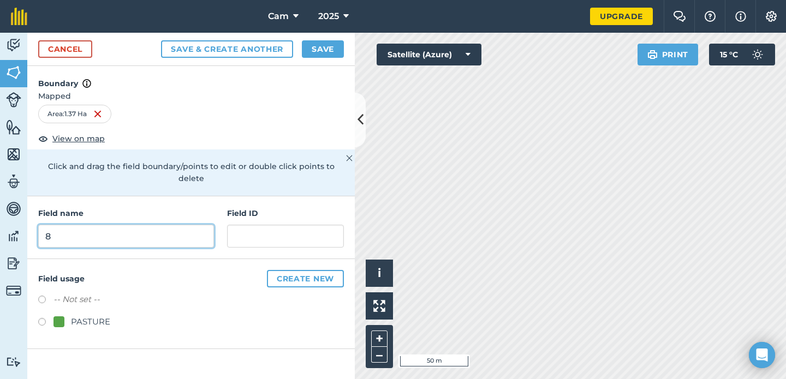
type input "8"
click at [40, 318] on label at bounding box center [45, 323] width 15 height 11
radio input "true"
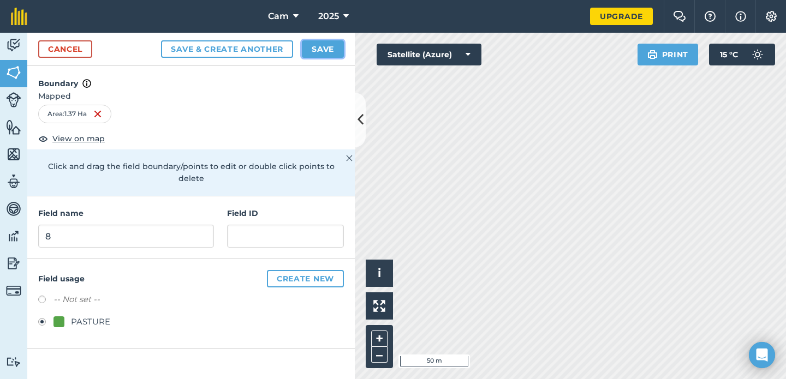
click at [329, 45] on button "Save" at bounding box center [323, 48] width 42 height 17
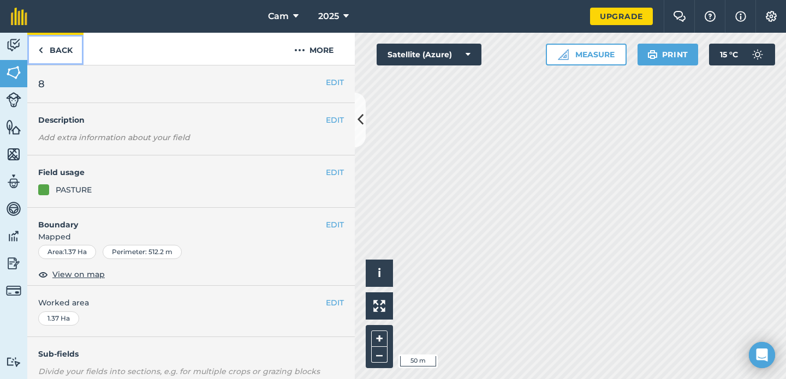
click at [58, 50] on link "Back" at bounding box center [55, 49] width 56 height 32
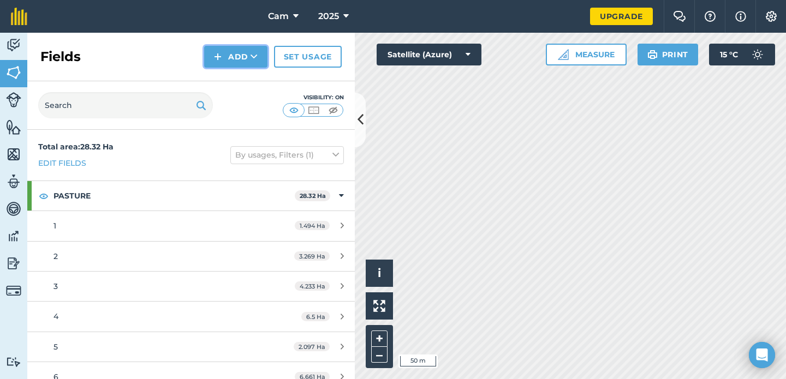
click at [235, 58] on button "Add" at bounding box center [235, 57] width 63 height 22
click at [240, 84] on link "Draw" at bounding box center [236, 81] width 60 height 24
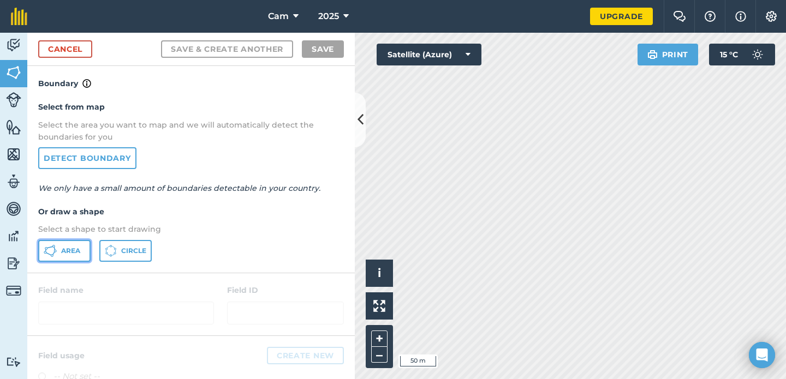
click at [65, 255] on span "Area" at bounding box center [70, 251] width 19 height 9
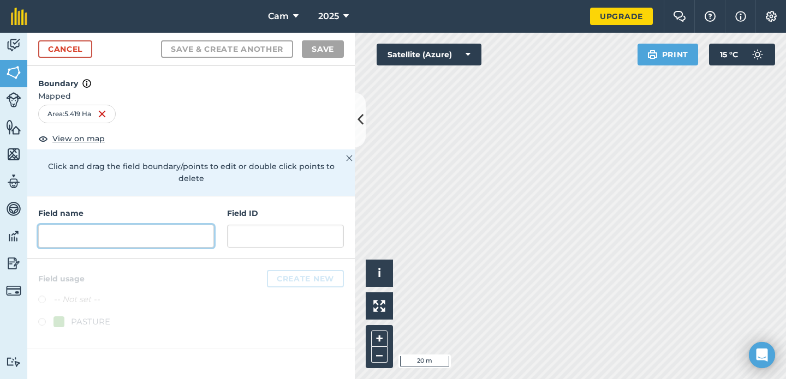
click at [166, 228] on input "text" at bounding box center [126, 236] width 176 height 23
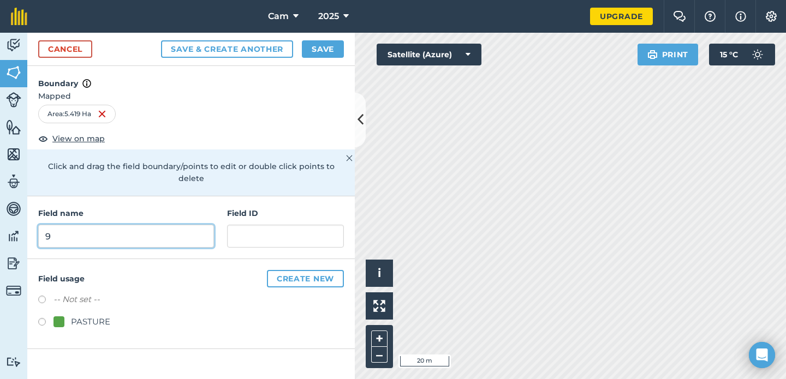
type input "9"
click at [43, 318] on label at bounding box center [45, 323] width 15 height 11
radio input "true"
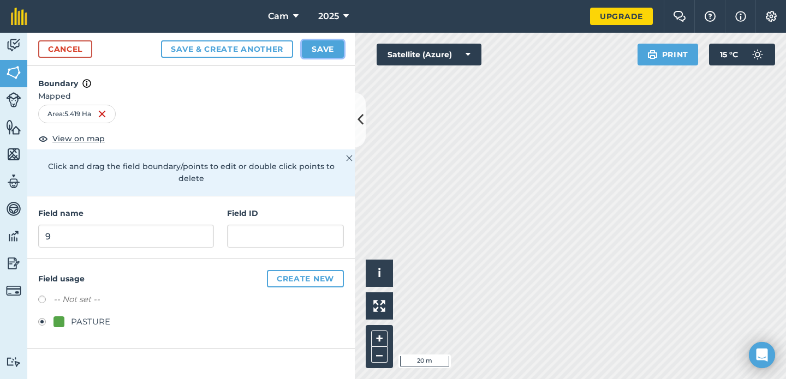
click at [331, 51] on button "Save" at bounding box center [323, 48] width 42 height 17
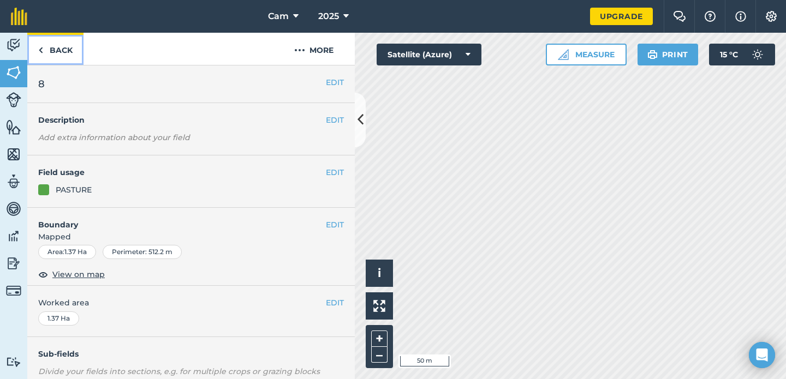
click at [51, 54] on link "Back" at bounding box center [55, 49] width 56 height 32
click at [64, 51] on link "Back" at bounding box center [55, 49] width 56 height 32
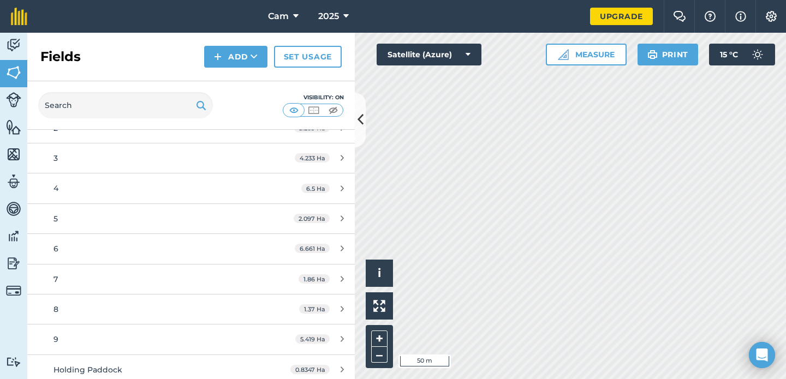
scroll to position [134, 0]
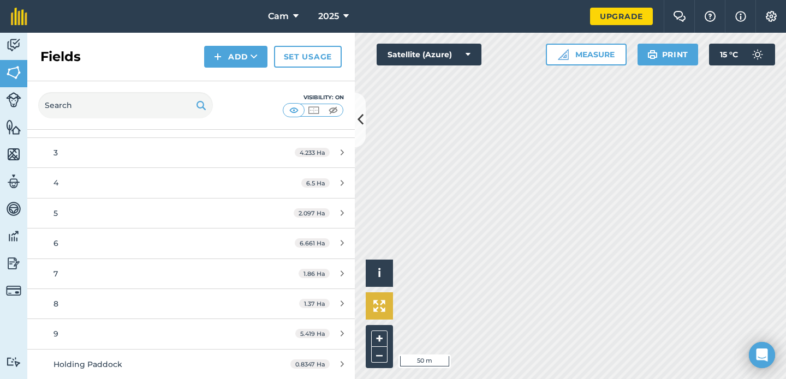
click at [382, 299] on div "Click to start drawing i © 2025 TomTom, Microsoft 50 m + – Satellite (Azure) Me…" at bounding box center [570, 206] width 431 height 347
click at [230, 52] on button "Add" at bounding box center [235, 57] width 63 height 22
click at [230, 82] on link "Draw" at bounding box center [236, 81] width 60 height 24
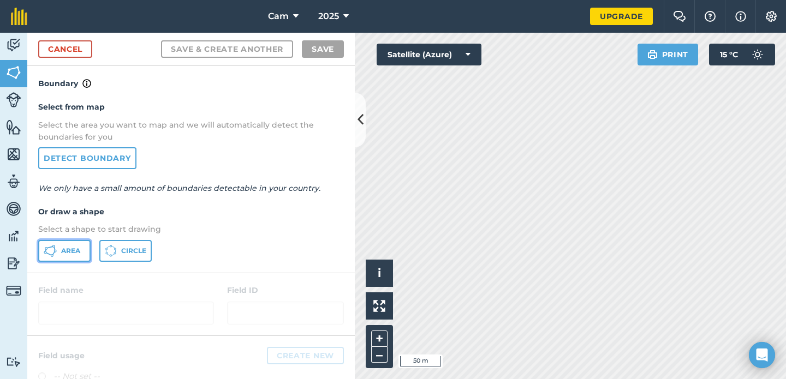
click at [71, 253] on span "Area" at bounding box center [70, 251] width 19 height 9
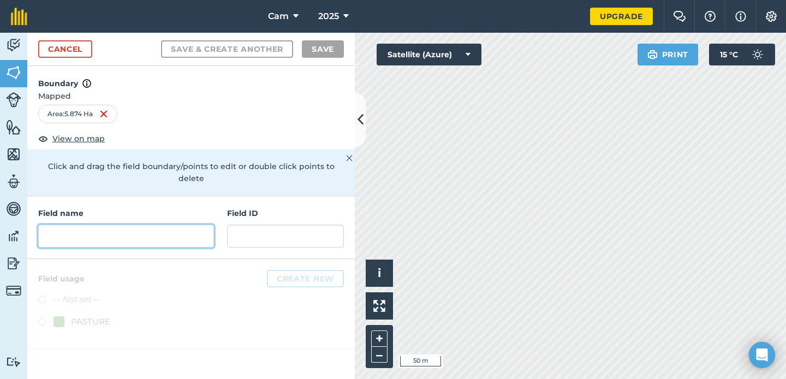
click at [151, 225] on input "text" at bounding box center [126, 236] width 176 height 23
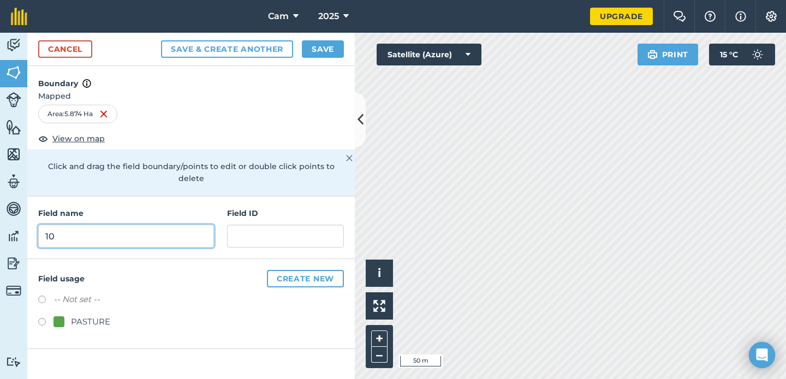
type input "10"
click at [43, 318] on label at bounding box center [45, 323] width 15 height 11
radio input "true"
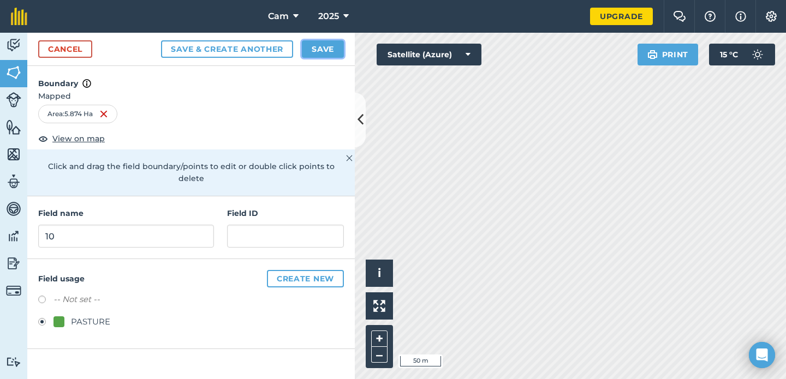
click at [318, 46] on button "Save" at bounding box center [323, 48] width 42 height 17
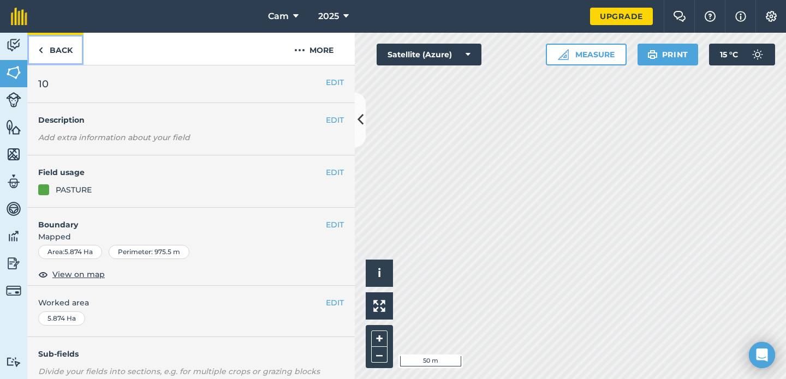
click at [54, 49] on link "Back" at bounding box center [55, 49] width 56 height 32
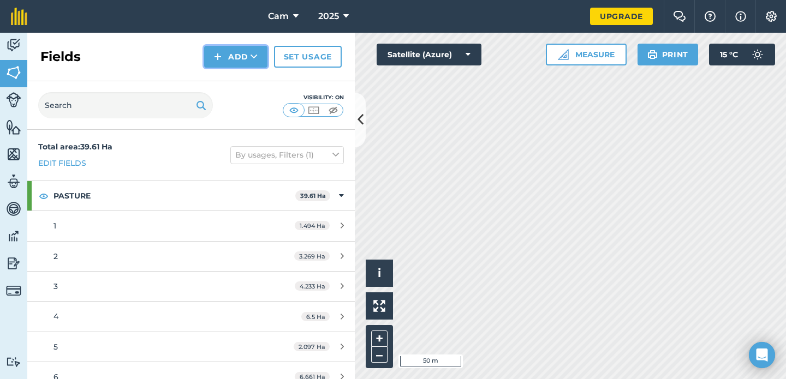
click at [233, 61] on button "Add" at bounding box center [235, 57] width 63 height 22
click at [243, 78] on link "Draw" at bounding box center [236, 81] width 60 height 24
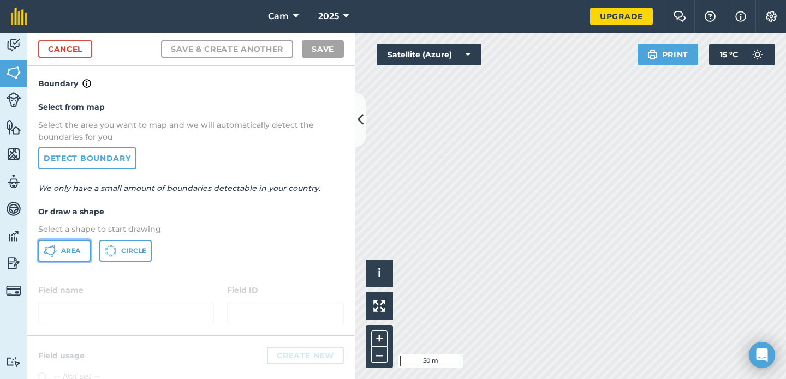
click at [77, 251] on span "Area" at bounding box center [70, 251] width 19 height 9
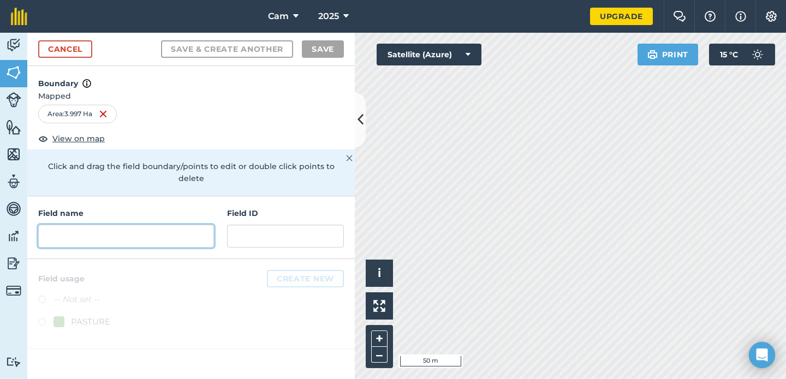
click at [193, 229] on input "text" at bounding box center [126, 236] width 176 height 23
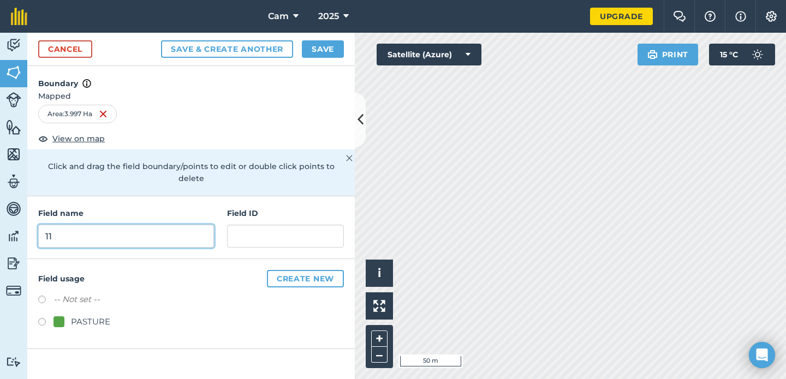
type input "11"
click at [39, 318] on label at bounding box center [45, 323] width 15 height 11
radio input "true"
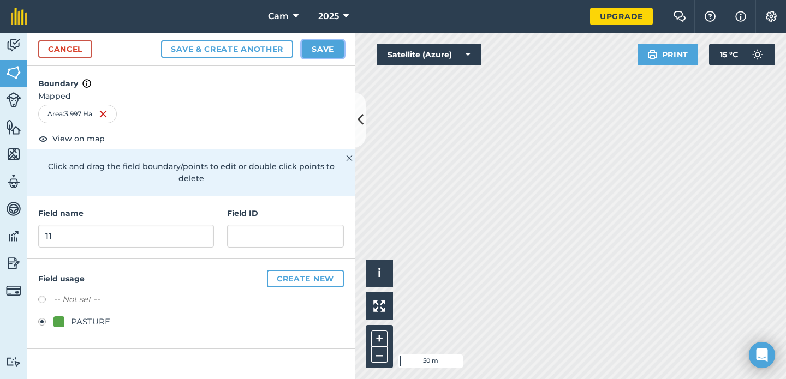
click at [324, 53] on button "Save" at bounding box center [323, 48] width 42 height 17
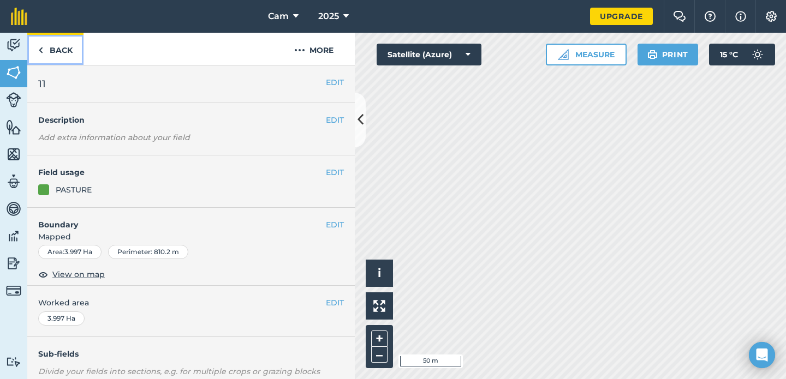
click at [49, 54] on link "Back" at bounding box center [55, 49] width 56 height 32
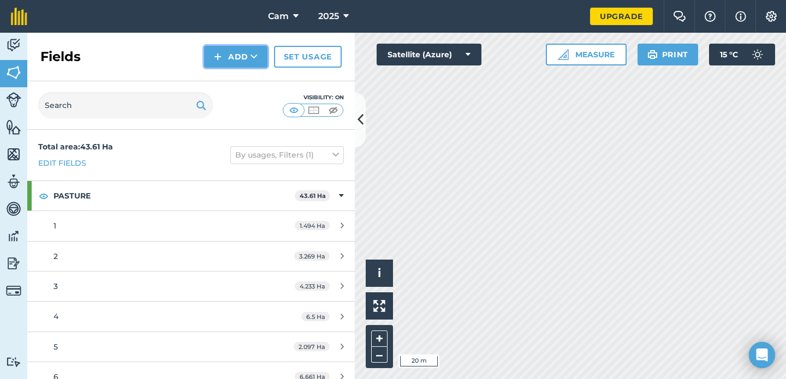
click at [219, 52] on img at bounding box center [218, 56] width 8 height 13
click at [248, 84] on link "Draw" at bounding box center [236, 81] width 60 height 24
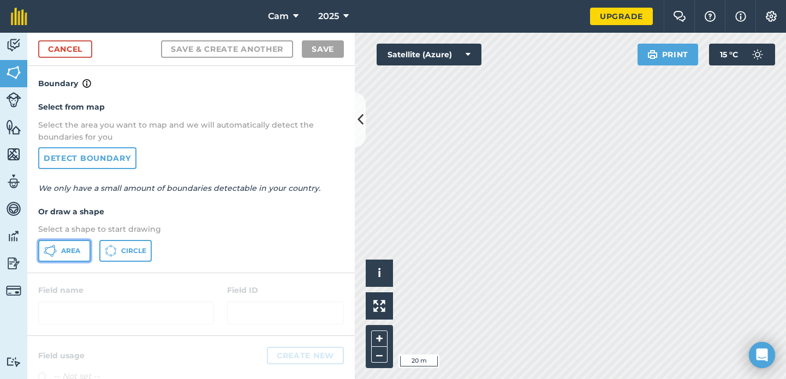
click at [69, 250] on span "Area" at bounding box center [70, 251] width 19 height 9
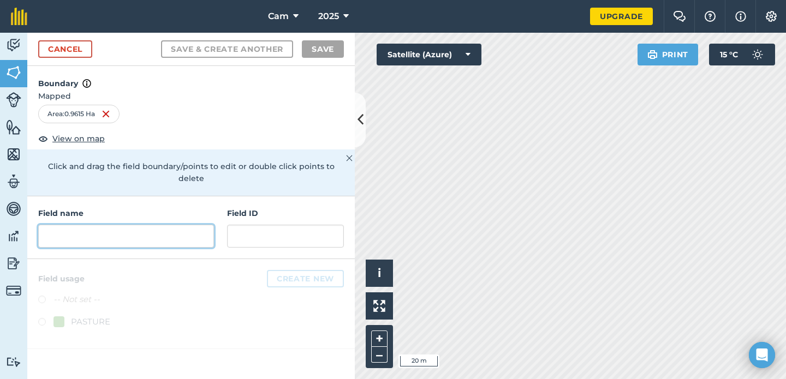
click at [129, 227] on input "text" at bounding box center [126, 236] width 176 height 23
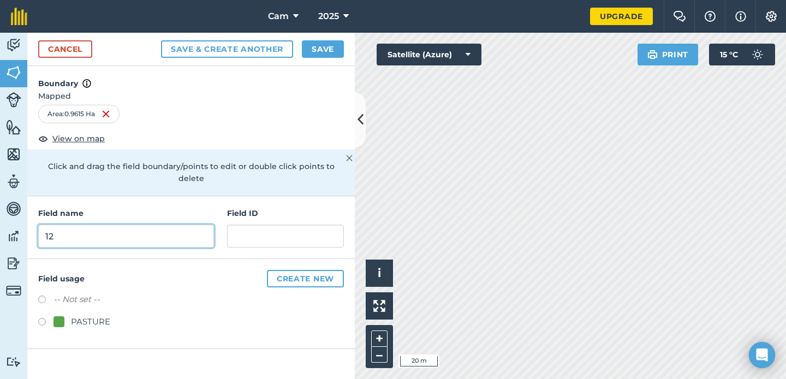
type input "12"
click at [44, 318] on label at bounding box center [45, 323] width 15 height 11
radio input "true"
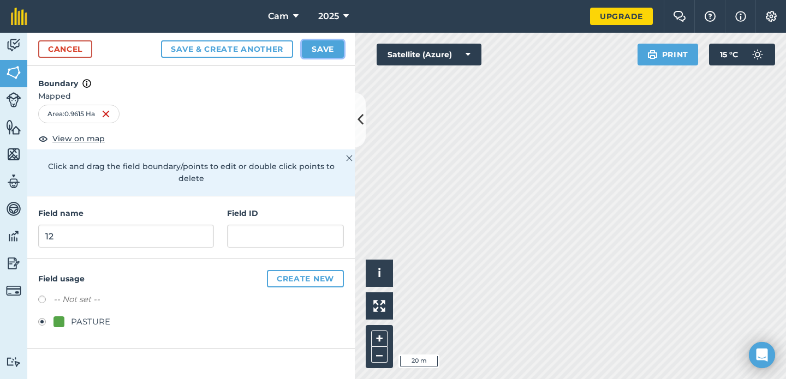
click at [324, 46] on button "Save" at bounding box center [323, 48] width 42 height 17
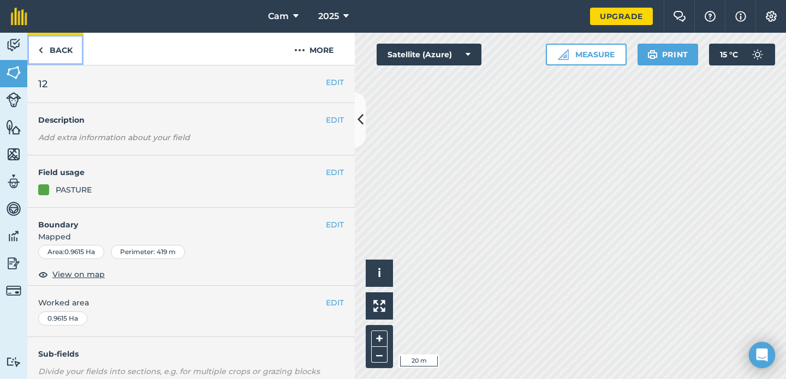
click at [49, 55] on link "Back" at bounding box center [55, 49] width 56 height 32
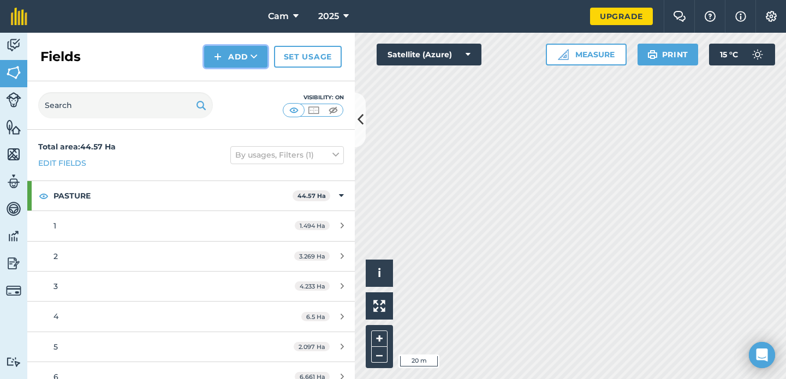
click at [235, 61] on button "Add" at bounding box center [235, 57] width 63 height 22
click at [245, 84] on link "Draw" at bounding box center [236, 81] width 60 height 24
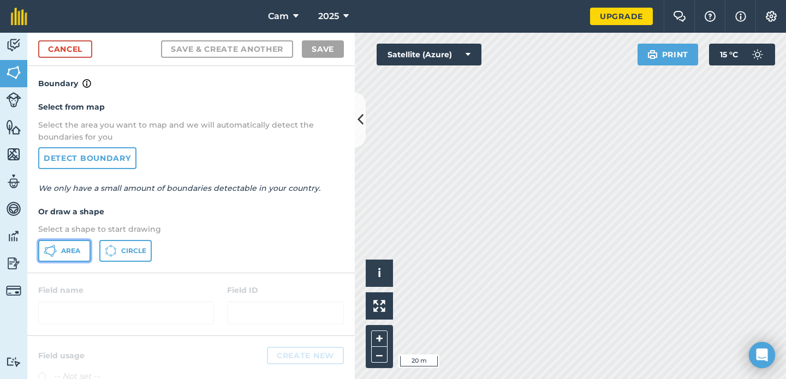
click at [74, 249] on span "Area" at bounding box center [70, 251] width 19 height 9
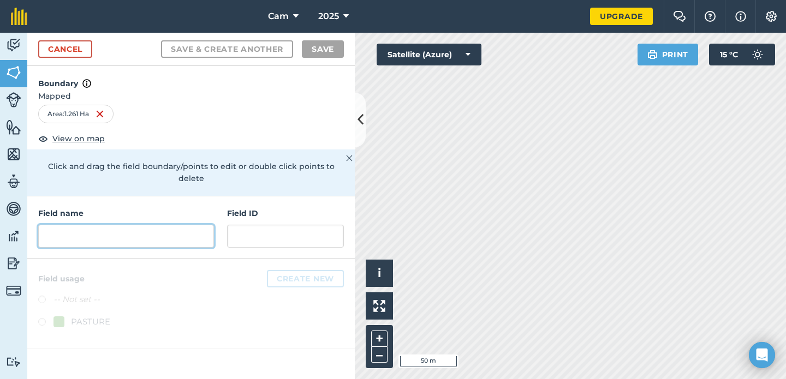
click at [130, 225] on input "text" at bounding box center [126, 236] width 176 height 23
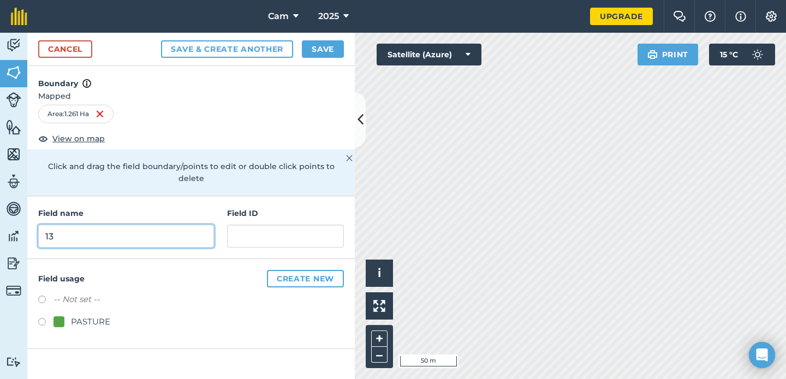
type input "13"
click at [44, 318] on label at bounding box center [45, 323] width 15 height 11
radio input "true"
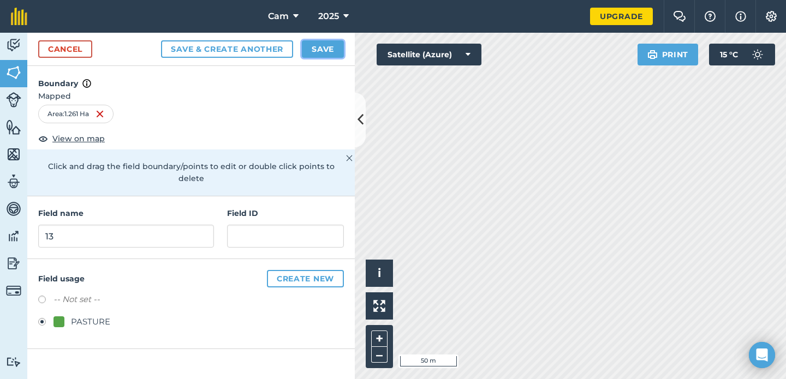
click at [328, 51] on button "Save" at bounding box center [323, 48] width 42 height 17
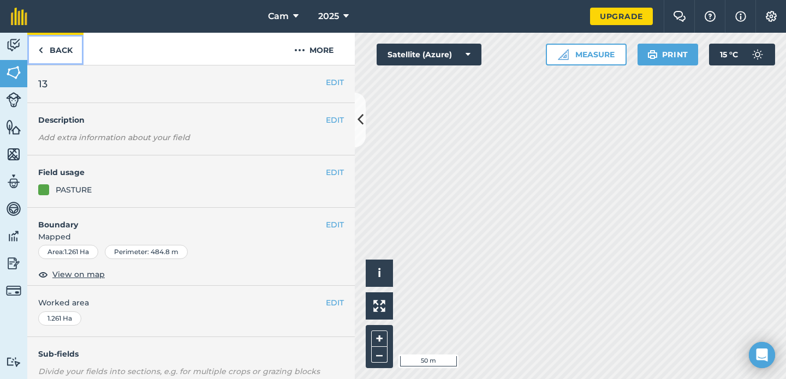
click at [59, 52] on link "Back" at bounding box center [55, 49] width 56 height 32
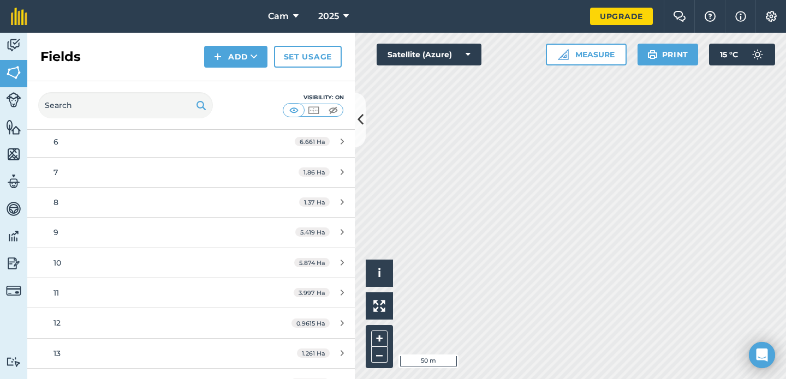
scroll to position [255, 0]
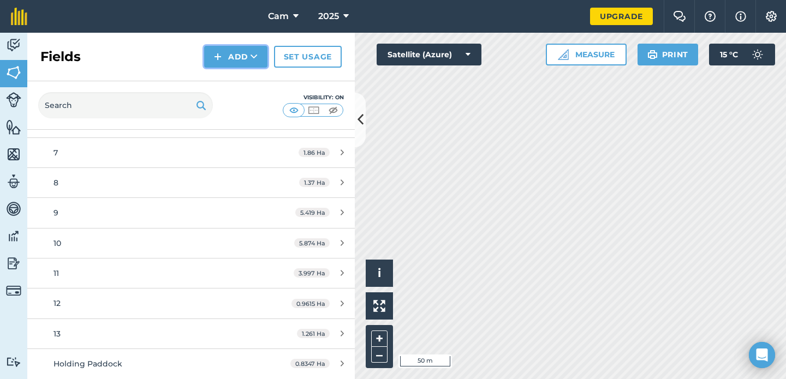
click at [228, 59] on button "Add" at bounding box center [235, 57] width 63 height 22
click at [241, 82] on link "Draw" at bounding box center [236, 81] width 60 height 24
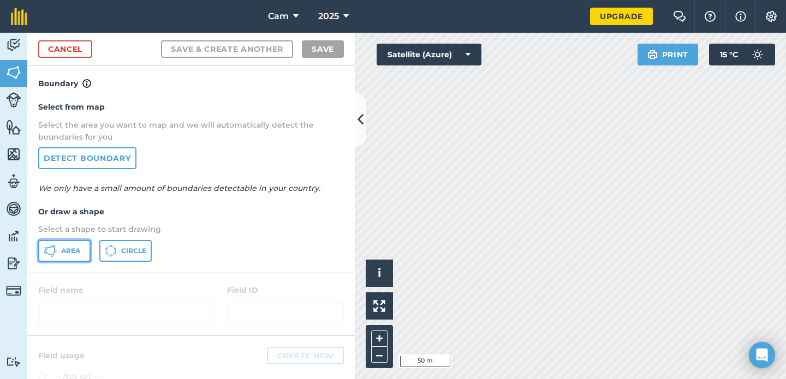
click at [70, 254] on span "Area" at bounding box center [70, 251] width 19 height 9
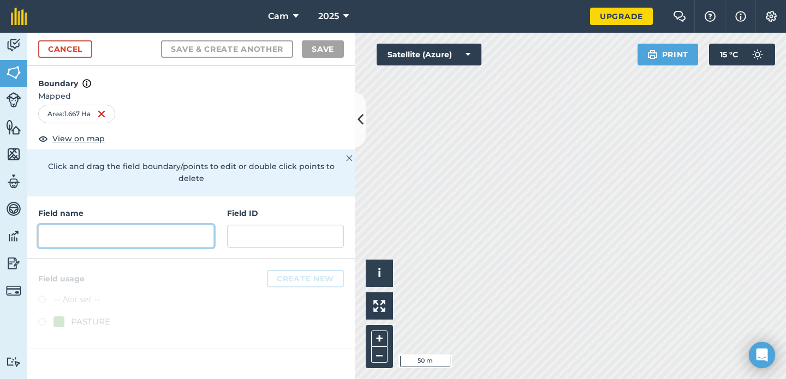
click at [182, 232] on input "text" at bounding box center [126, 236] width 176 height 23
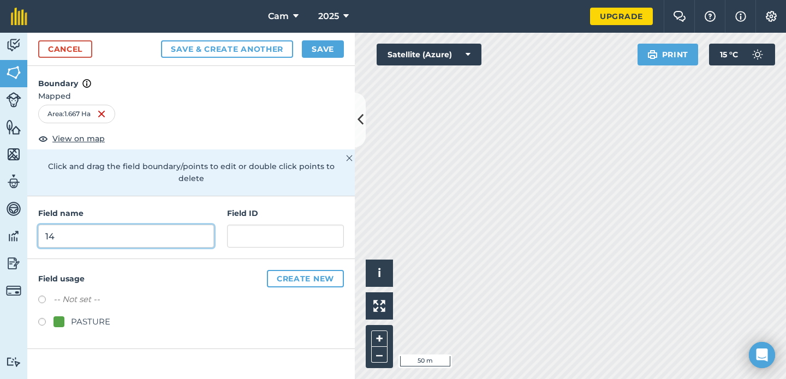
type input "14"
click at [41, 318] on label at bounding box center [45, 323] width 15 height 11
radio input "true"
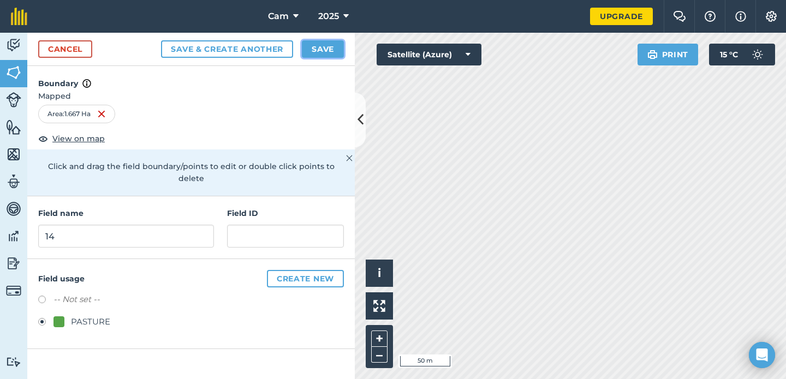
click at [328, 52] on button "Save" at bounding box center [323, 48] width 42 height 17
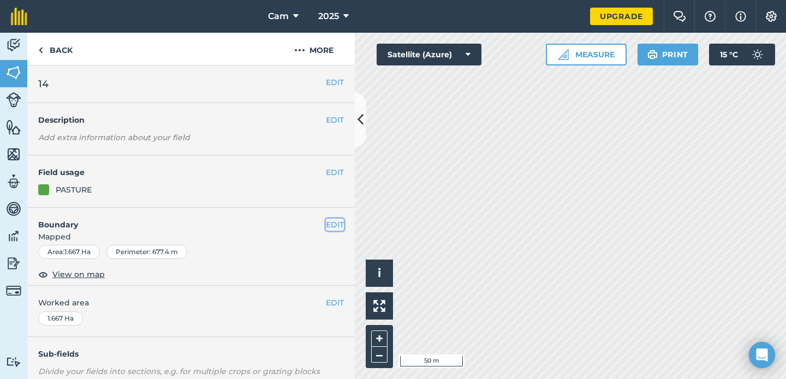
click at [337, 225] on button "EDIT" at bounding box center [335, 225] width 18 height 12
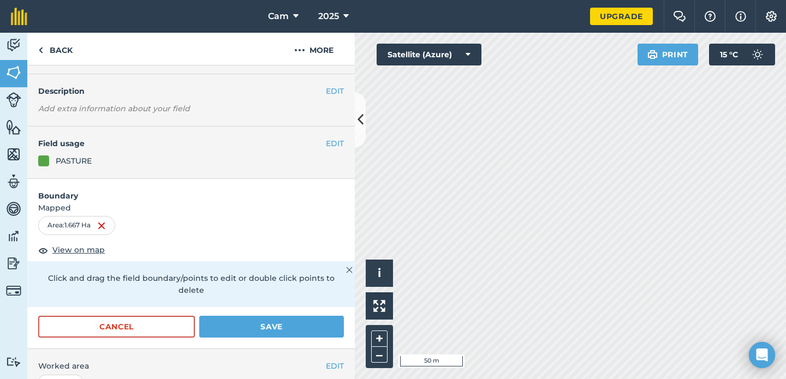
scroll to position [33, 0]
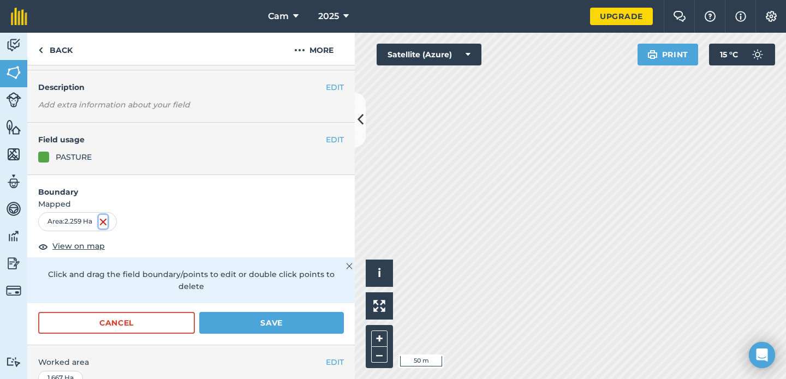
click at [102, 224] on img at bounding box center [103, 222] width 9 height 13
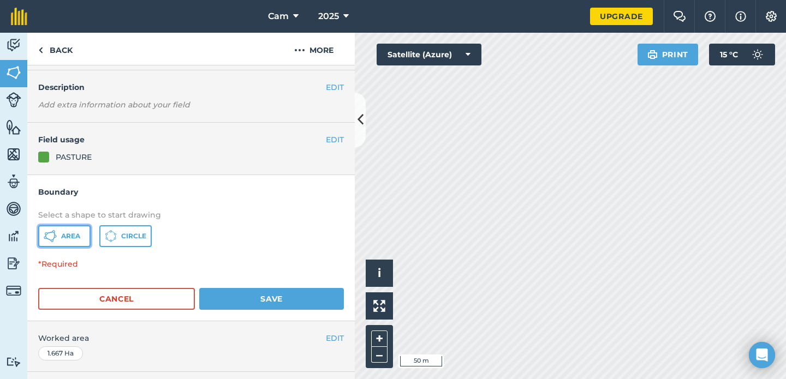
click at [57, 239] on button "Area" at bounding box center [64, 236] width 52 height 22
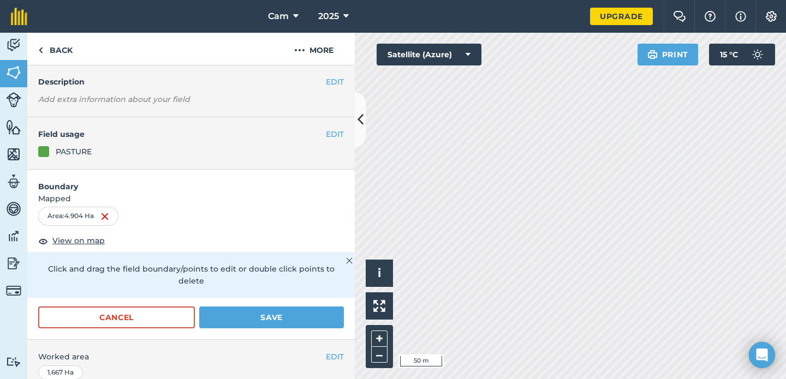
scroll to position [0, 0]
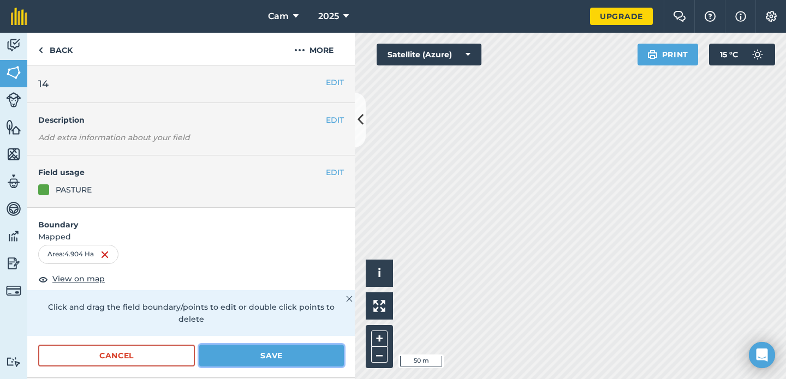
click at [296, 345] on button "Save" at bounding box center [271, 356] width 145 height 22
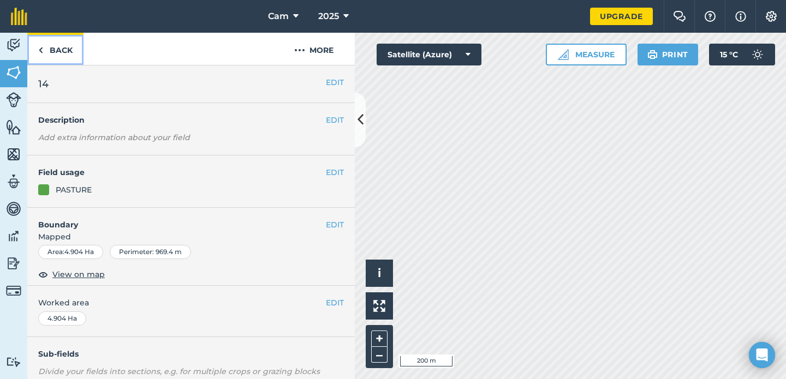
click at [60, 51] on link "Back" at bounding box center [55, 49] width 56 height 32
click at [60, 58] on link "Back" at bounding box center [55, 49] width 56 height 32
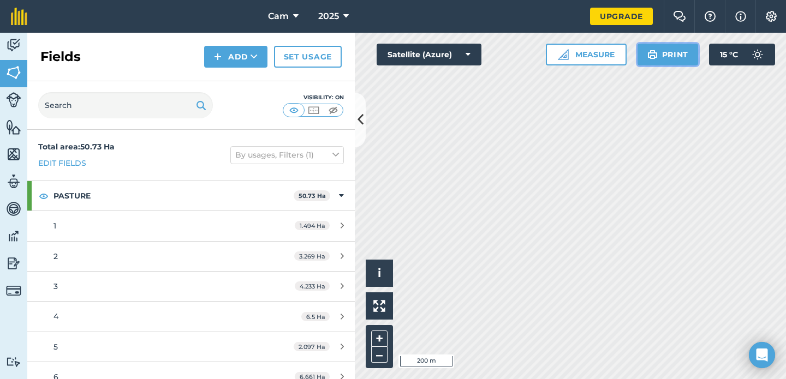
click at [676, 52] on button "Print" at bounding box center [668, 55] width 61 height 22
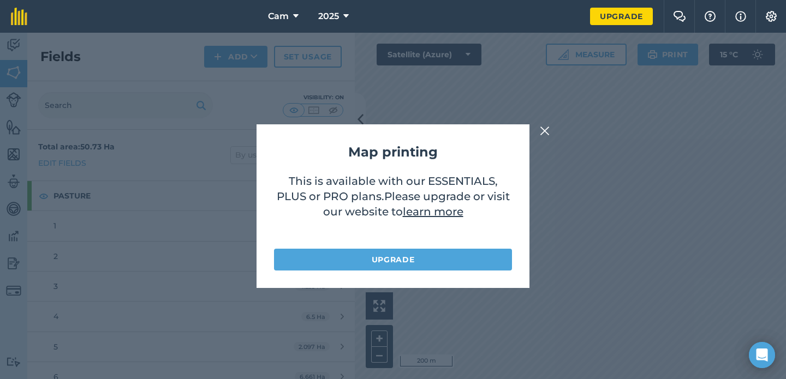
click at [438, 212] on link "learn more" at bounding box center [433, 211] width 61 height 13
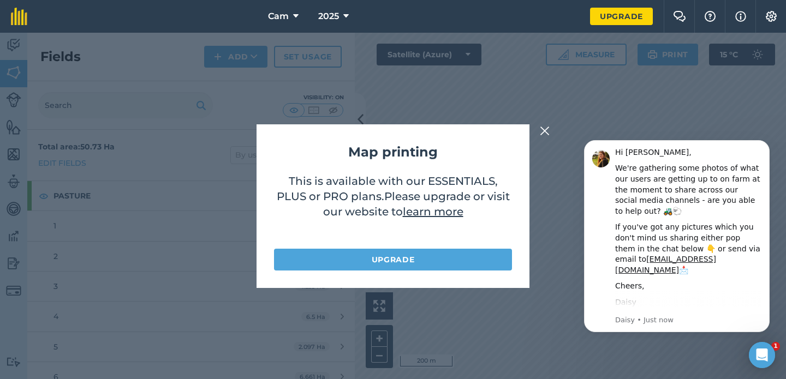
click at [543, 128] on img at bounding box center [545, 130] width 10 height 13
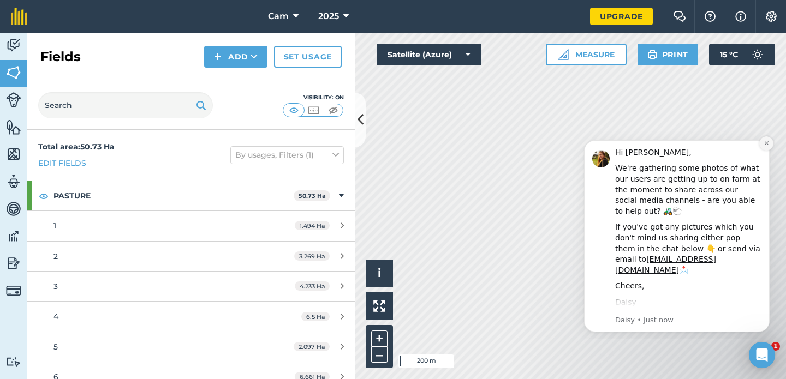
click at [769, 141] on icon "Dismiss notification" at bounding box center [767, 143] width 6 height 6
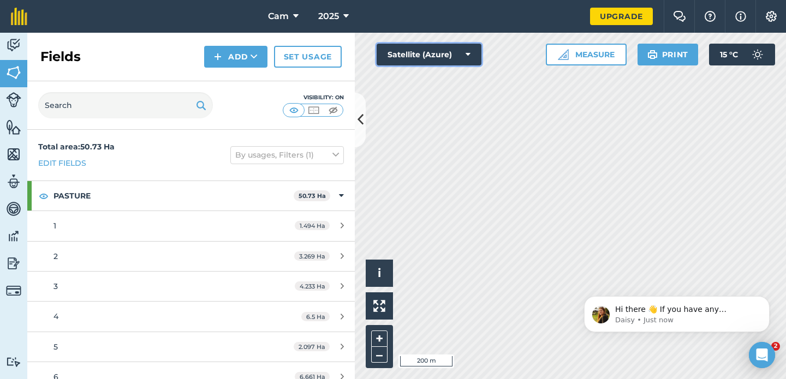
click at [450, 57] on button "Satellite (Azure)" at bounding box center [429, 55] width 105 height 22
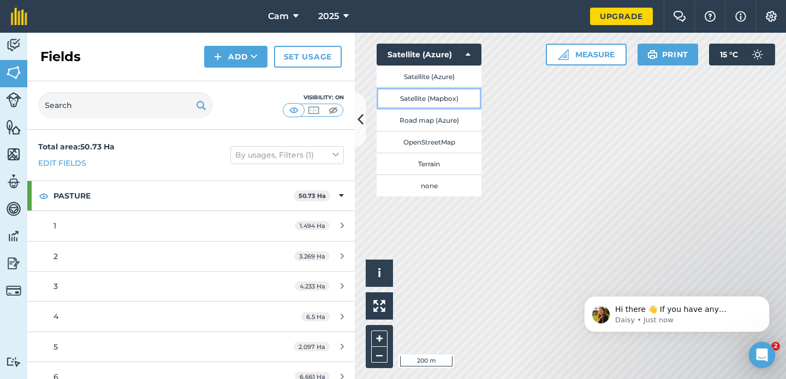
click at [446, 97] on button "Satellite (Mapbox)" at bounding box center [429, 98] width 105 height 22
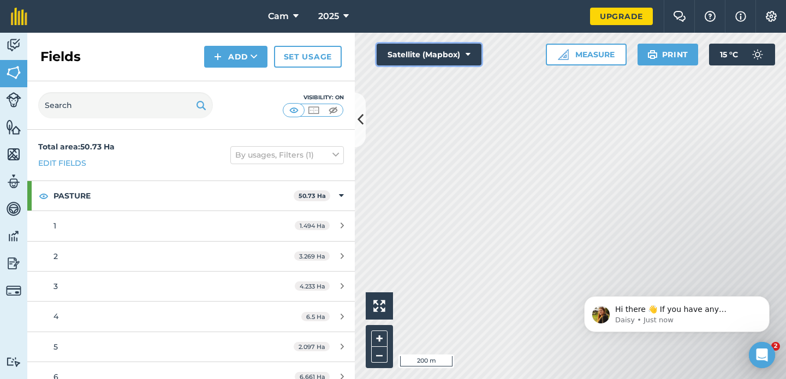
click at [452, 50] on button "Satellite (Mapbox)" at bounding box center [429, 55] width 105 height 22
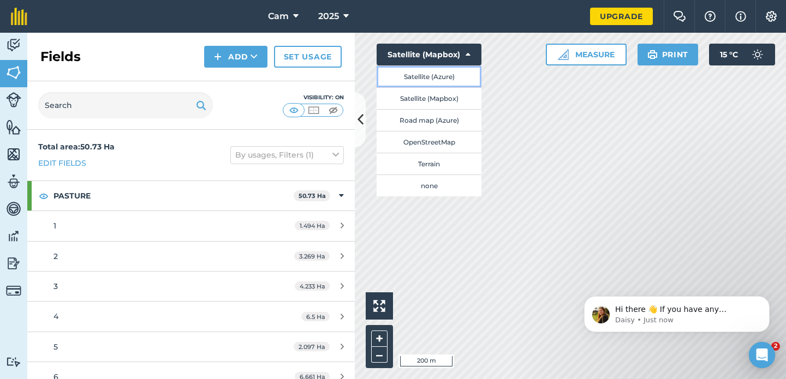
click at [444, 77] on button "Satellite (Azure)" at bounding box center [429, 77] width 105 height 22
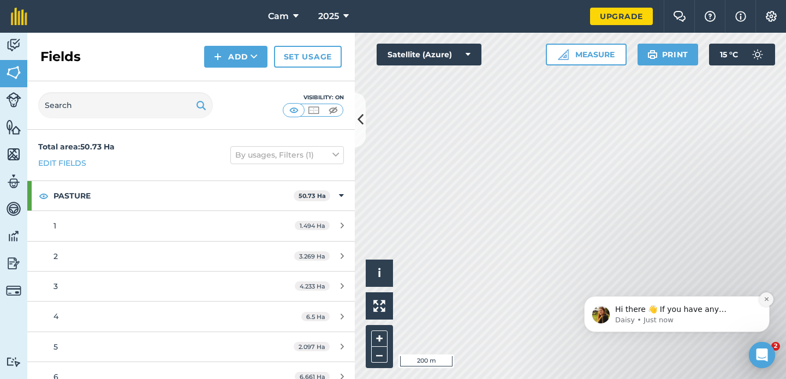
click at [766, 300] on icon "Dismiss notification" at bounding box center [767, 299] width 6 height 6
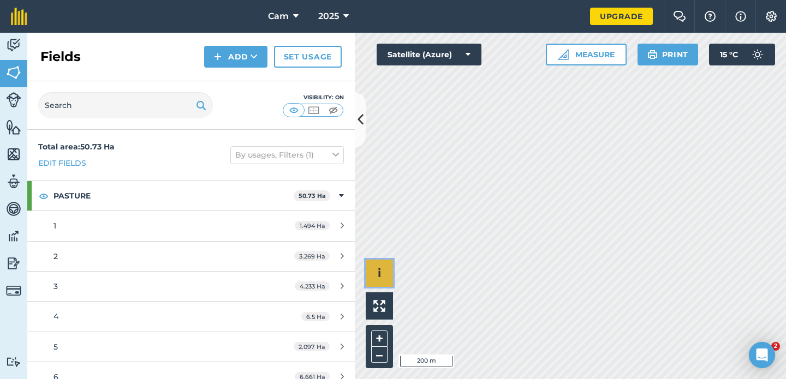
click at [376, 275] on button "i" at bounding box center [379, 273] width 27 height 27
click at [374, 267] on button "›" at bounding box center [379, 273] width 27 height 27
click at [361, 118] on icon at bounding box center [361, 119] width 6 height 19
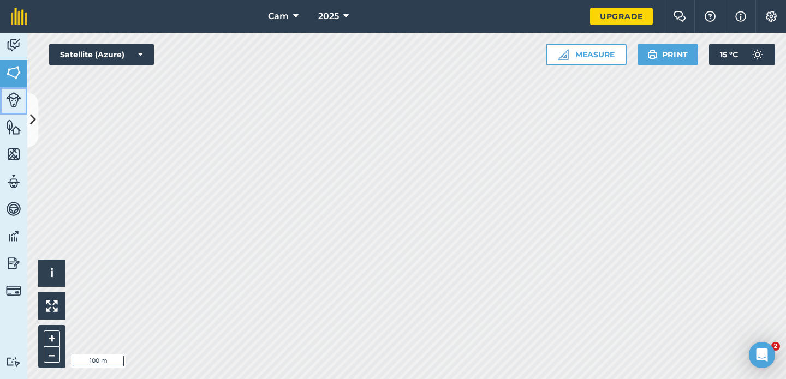
click at [16, 109] on link "Livestock" at bounding box center [13, 100] width 27 height 27
click at [34, 125] on icon at bounding box center [33, 119] width 6 height 19
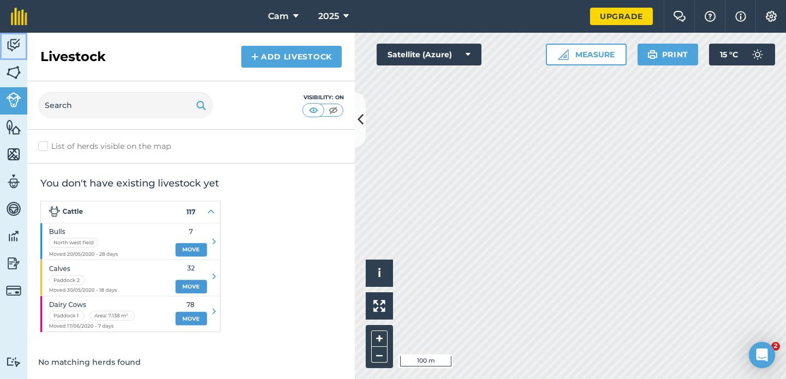
click at [15, 48] on img at bounding box center [13, 45] width 15 height 16
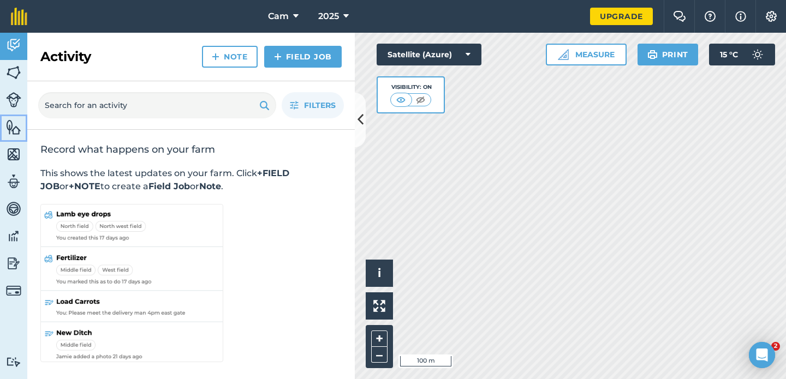
click at [17, 127] on img at bounding box center [13, 127] width 15 height 16
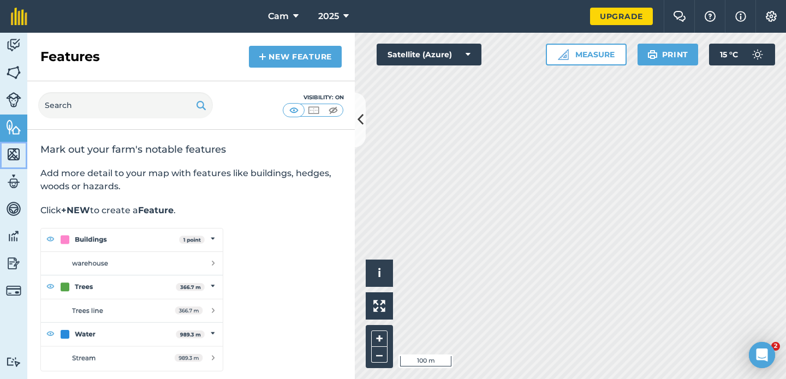
click at [16, 156] on img at bounding box center [13, 154] width 15 height 16
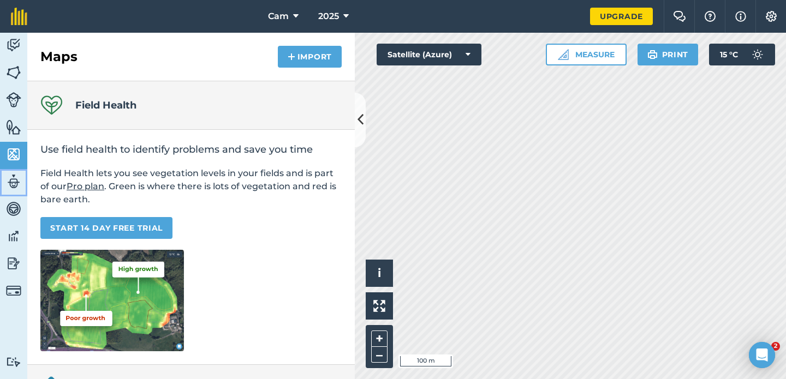
click at [13, 176] on img at bounding box center [13, 182] width 15 height 16
select select "MEMBER"
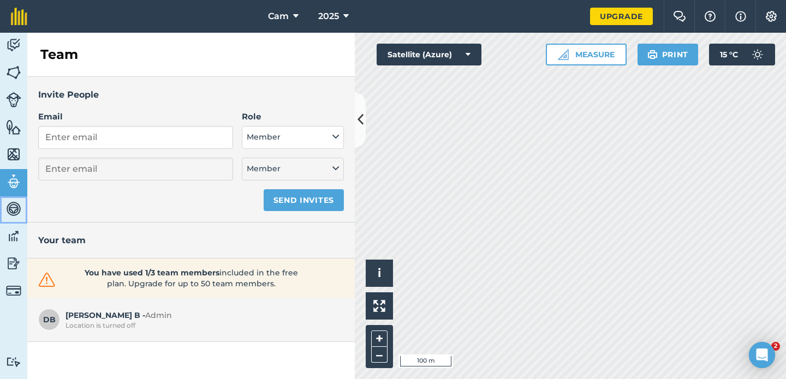
click at [14, 206] on img at bounding box center [13, 209] width 15 height 16
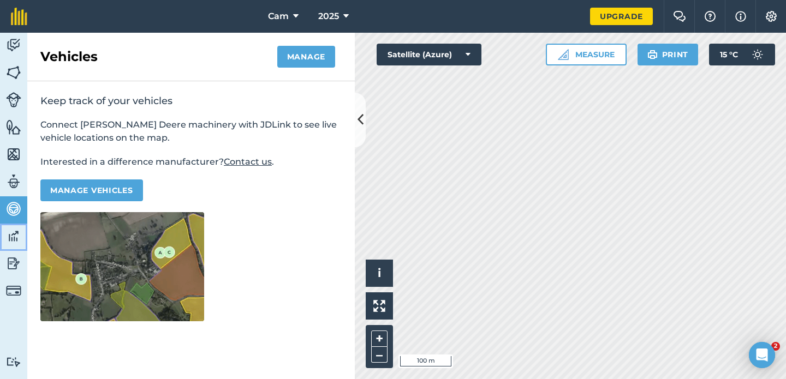
click at [15, 237] on img at bounding box center [13, 236] width 15 height 16
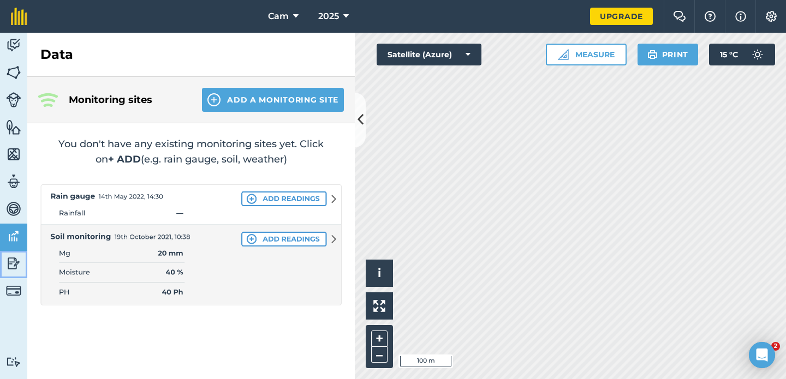
click at [14, 266] on img at bounding box center [13, 263] width 15 height 16
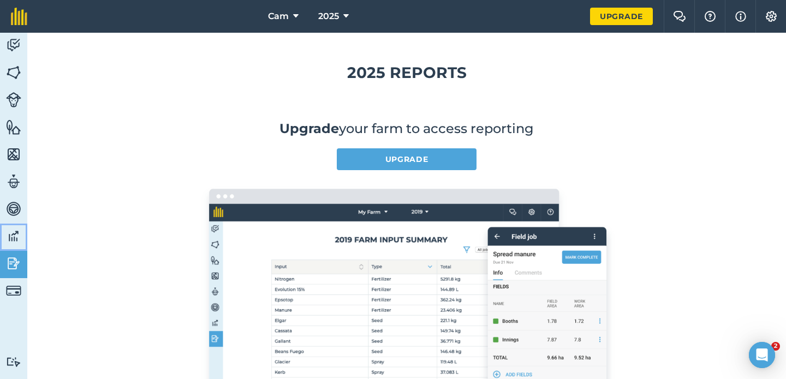
click at [16, 238] on img at bounding box center [13, 236] width 15 height 16
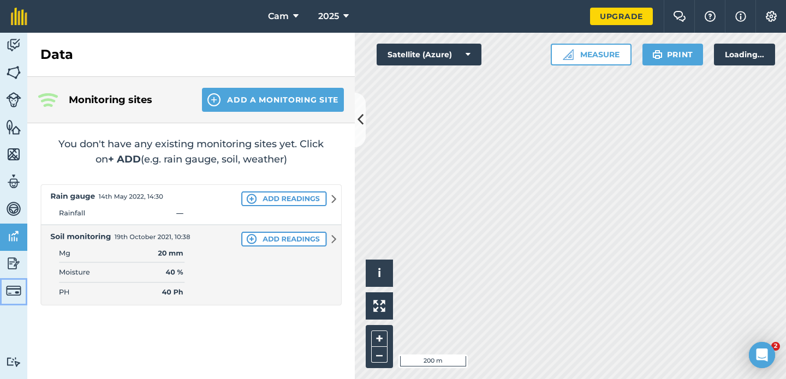
click at [13, 287] on img at bounding box center [13, 290] width 15 height 15
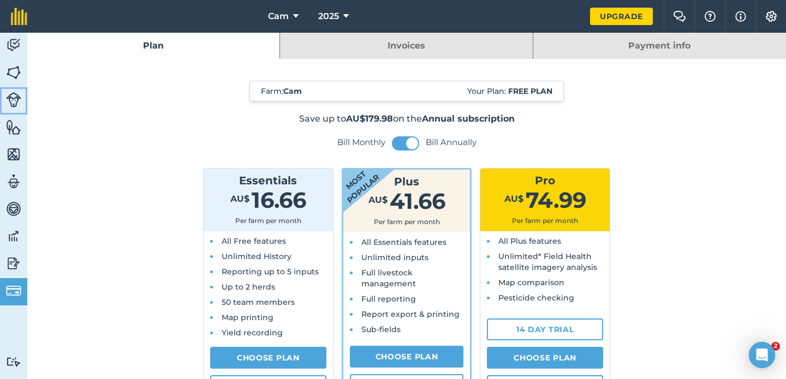
click at [16, 106] on img at bounding box center [13, 99] width 15 height 15
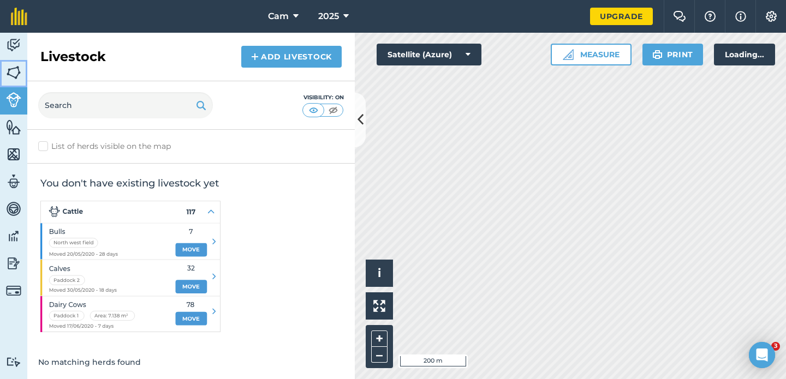
click at [17, 70] on img at bounding box center [13, 72] width 15 height 16
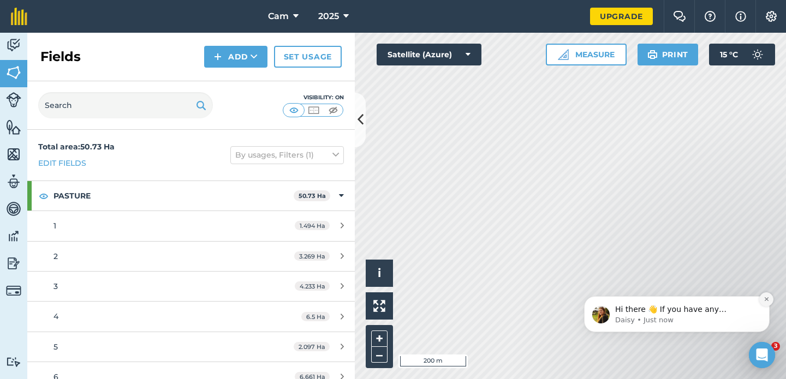
click at [767, 295] on button "Dismiss notification" at bounding box center [766, 300] width 14 height 14
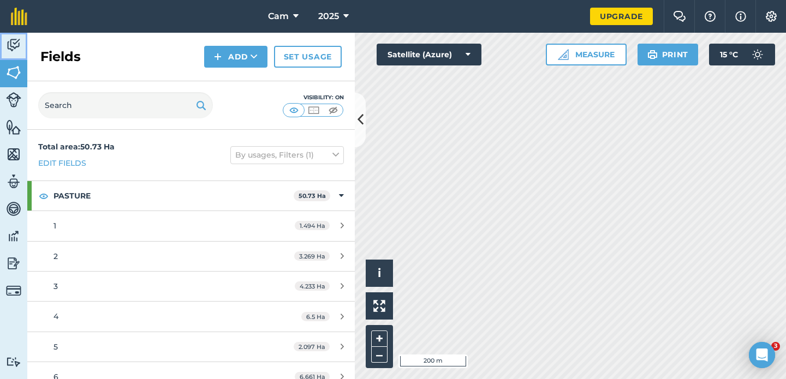
click at [15, 50] on img at bounding box center [13, 45] width 15 height 16
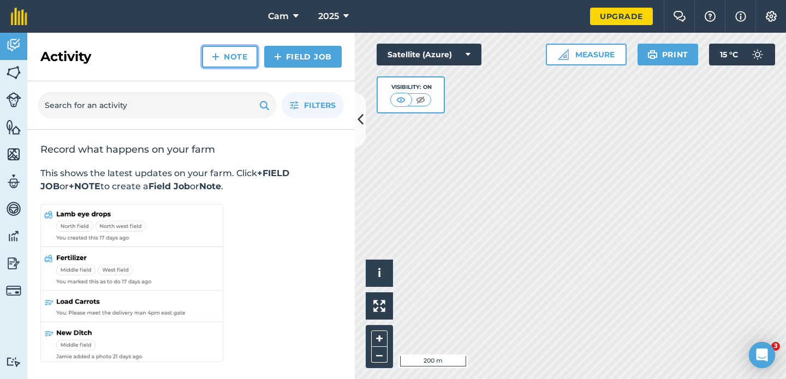
click at [228, 56] on link "Note" at bounding box center [230, 57] width 56 height 22
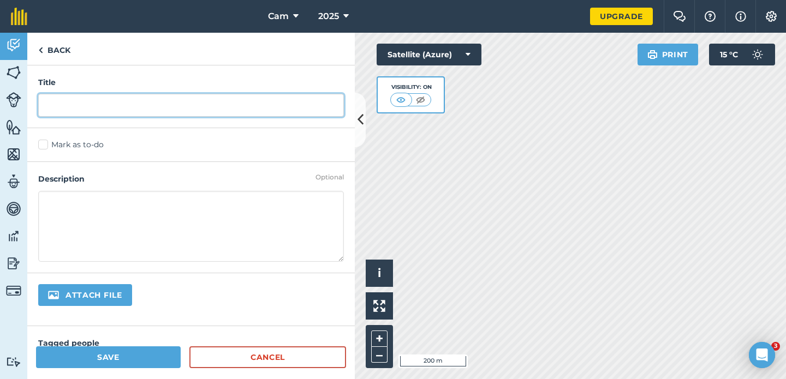
click at [141, 110] on input "text" at bounding box center [191, 105] width 306 height 23
type input "Weed Profile"
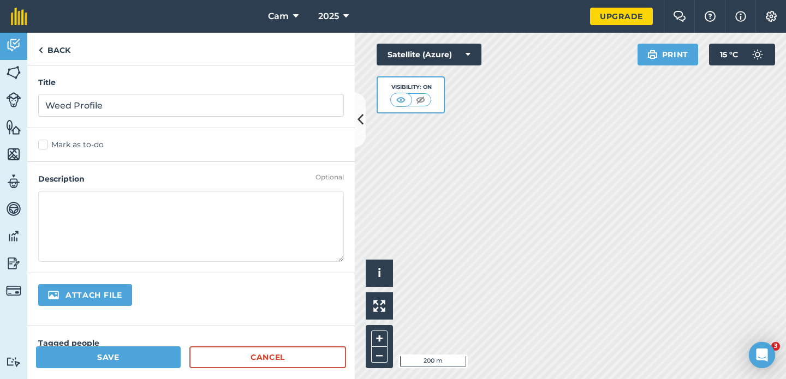
click at [73, 212] on textarea at bounding box center [191, 226] width 306 height 71
type textarea "- Silver Grass -"
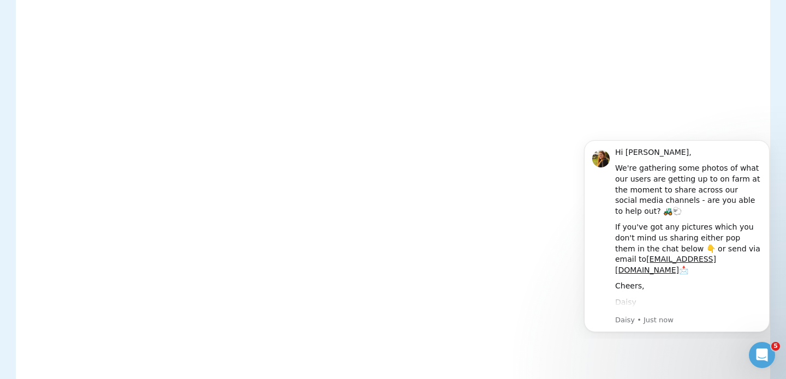
scroll to position [342, 0]
